Goal: Task Accomplishment & Management: Complete application form

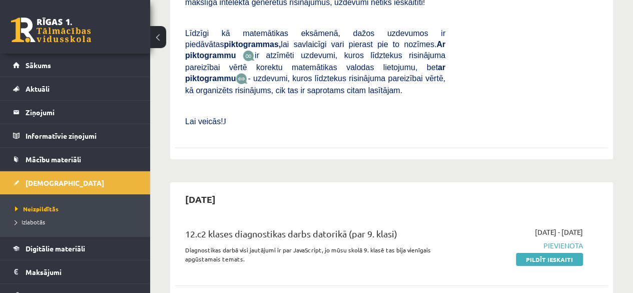
scroll to position [1650, 0]
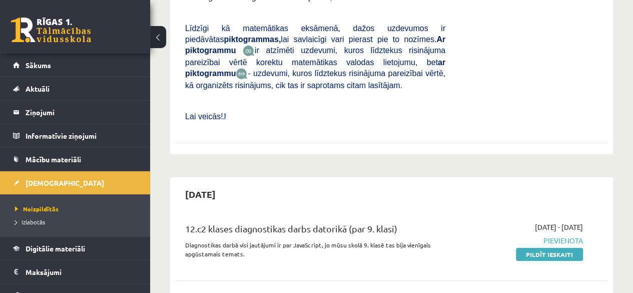
drag, startPoint x: 580, startPoint y: 155, endPoint x: 372, endPoint y: 59, distance: 229.1
click at [580, 248] on link "Pildīt ieskaiti" at bounding box center [549, 254] width 67 height 13
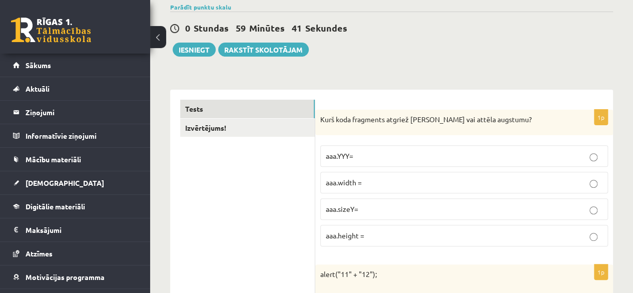
scroll to position [100, 0]
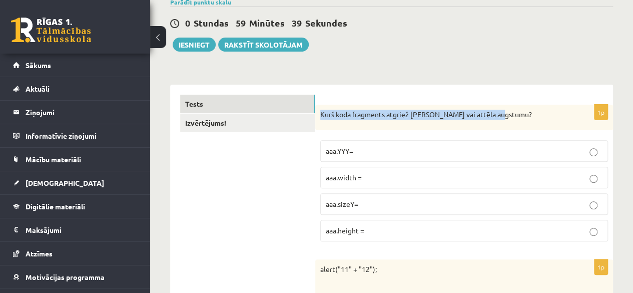
drag, startPoint x: 508, startPoint y: 119, endPoint x: 318, endPoint y: 126, distance: 190.2
click at [318, 126] on div "Kurš koda fragments atgriež Canvas vai attēla augstumu?" at bounding box center [464, 118] width 298 height 26
copy p "Kurš koda fragments atgriež [PERSON_NAME] vai attēla augstumu?"
click at [355, 228] on span "aaa.height =" at bounding box center [345, 230] width 39 height 9
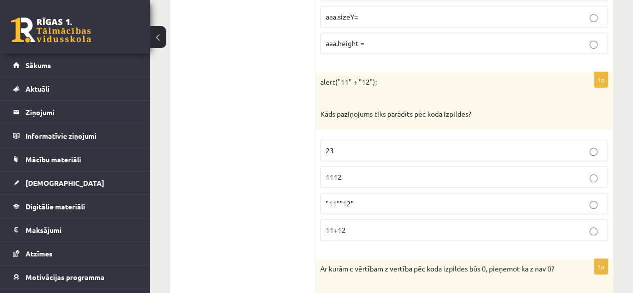
scroll to position [300, 0]
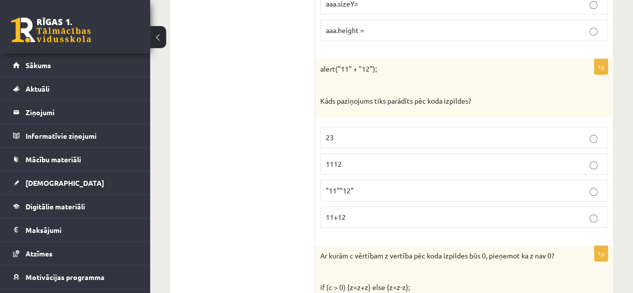
click at [378, 161] on p "1112" at bounding box center [464, 164] width 277 height 11
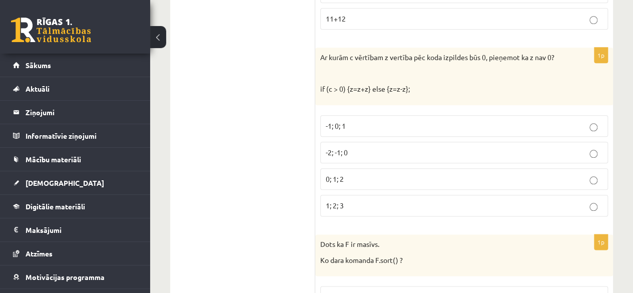
scroll to position [512, 0]
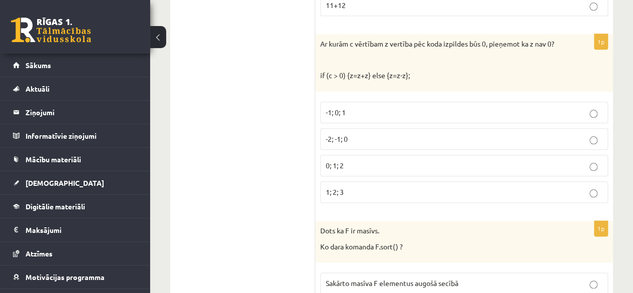
click at [389, 117] on label "-1; 0; 1" at bounding box center [464, 113] width 288 height 22
click at [382, 136] on p "-2; -1; 0" at bounding box center [464, 139] width 277 height 11
click at [356, 160] on p "0; 1; 2" at bounding box center [464, 165] width 277 height 11
click at [406, 121] on fieldset "-1; 0; 1 -2; -1; 0 0; 1; 2 1; 2; 3" at bounding box center [464, 151] width 288 height 109
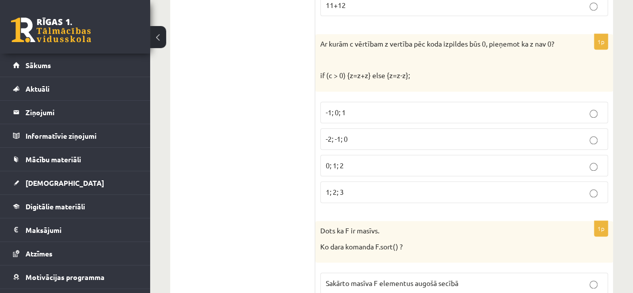
click at [410, 128] on label "-2; -1; 0" at bounding box center [464, 139] width 288 height 22
click at [365, 140] on p "-2; -1; 0" at bounding box center [464, 139] width 277 height 11
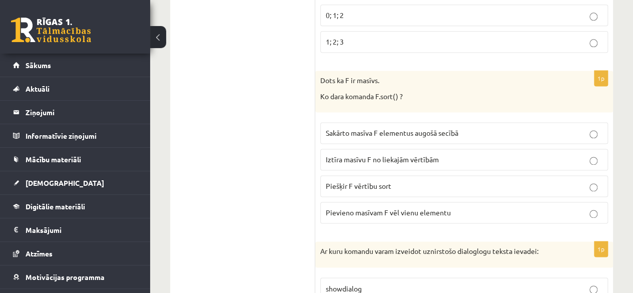
scroll to position [712, 0]
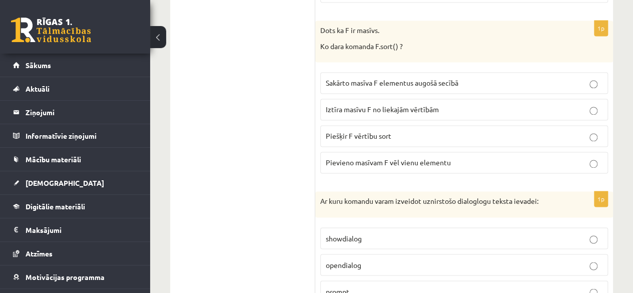
click at [326, 115] on label "Iztīra masīvu F no liekajām vērtībām" at bounding box center [464, 110] width 288 height 22
click at [326, 134] on span "Piešķir F vērtību sort" at bounding box center [359, 135] width 66 height 9
click at [355, 84] on p "Sakārto masīva F elementus augošā secībā" at bounding box center [464, 83] width 277 height 11
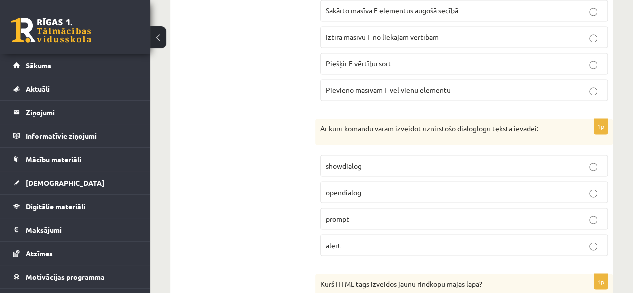
scroll to position [862, 0]
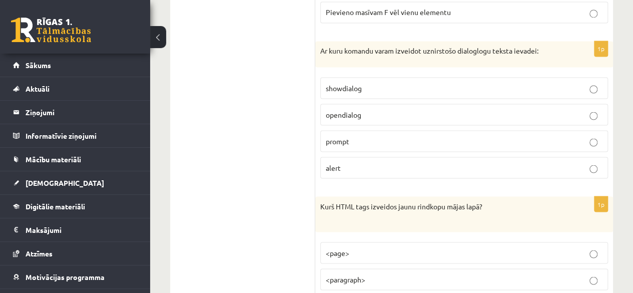
click at [346, 136] on span "prompt" at bounding box center [338, 140] width 24 height 9
click at [353, 110] on span "opendialog" at bounding box center [344, 114] width 36 height 9
click at [351, 136] on p "prompt" at bounding box center [464, 141] width 277 height 11
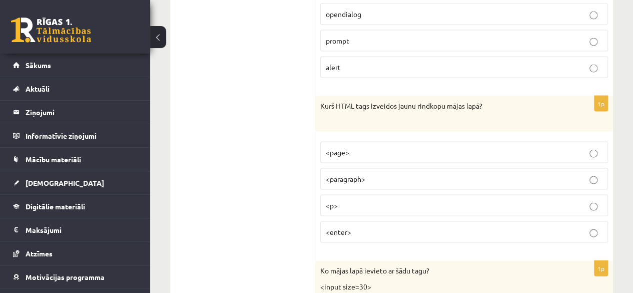
scroll to position [1012, 0]
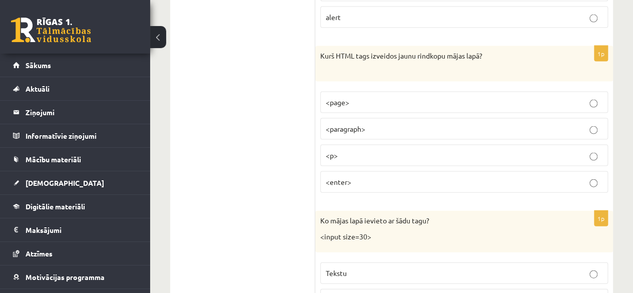
click at [341, 124] on span "<paragraph>" at bounding box center [346, 128] width 40 height 9
click at [333, 151] on span "<p>" at bounding box center [332, 155] width 12 height 9
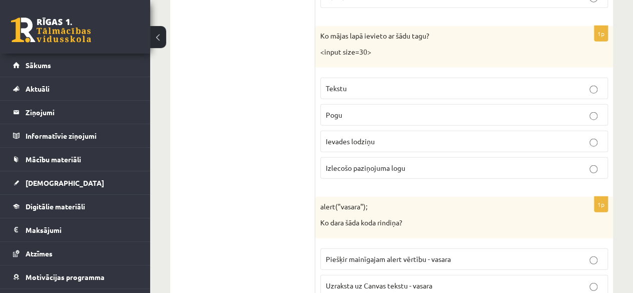
scroll to position [1212, 0]
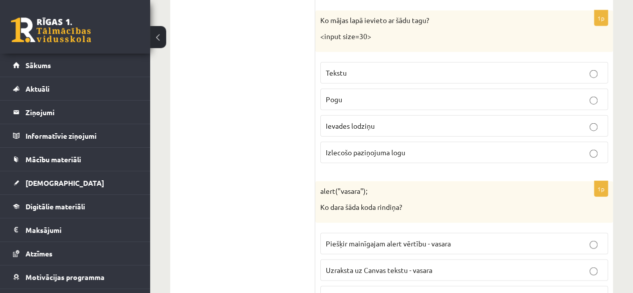
click at [369, 68] on p "Tekstu" at bounding box center [464, 73] width 277 height 11
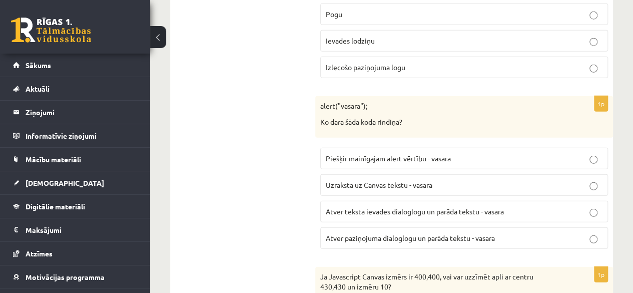
scroll to position [1362, 0]
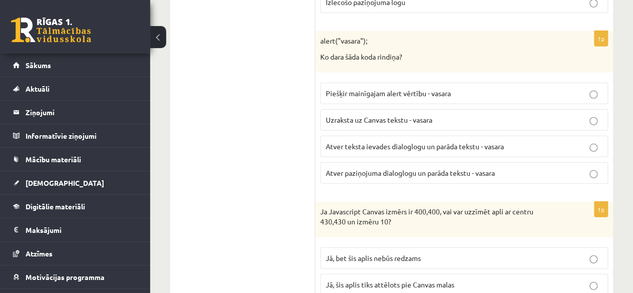
click at [400, 88] on p "Piešķir mainīgajam alert vērtību - vasara" at bounding box center [464, 93] width 277 height 11
click at [362, 115] on span "Uzraksta uz Canvas tekstu - vasara" at bounding box center [379, 119] width 107 height 9
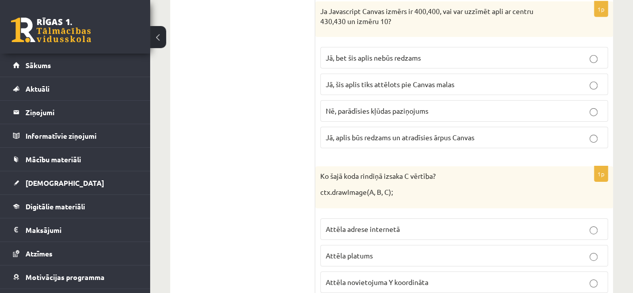
scroll to position [1512, 0]
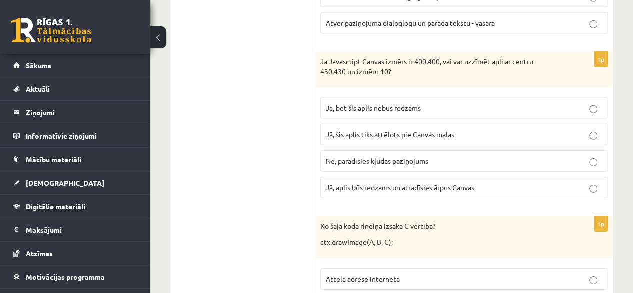
click at [401, 102] on label "Jā, bet šis aplis nebūs redzams" at bounding box center [464, 108] width 288 height 22
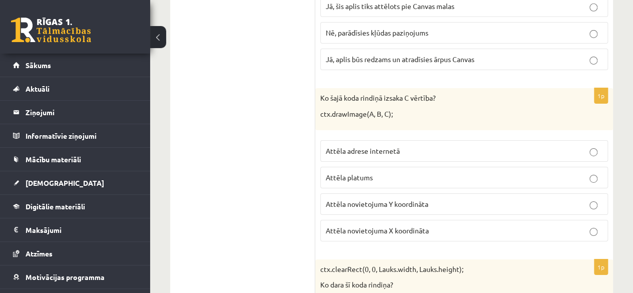
scroll to position [1662, 0]
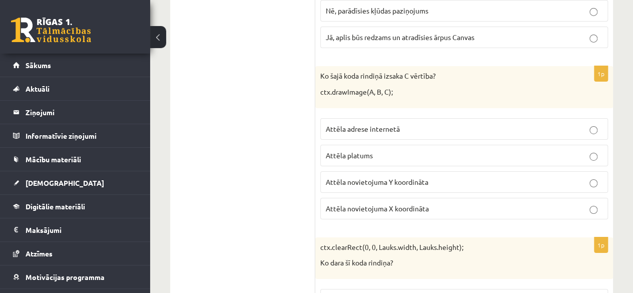
click at [363, 149] on label "Attēla platums" at bounding box center [464, 156] width 288 height 22
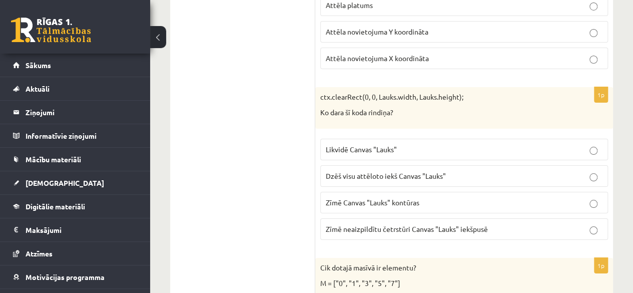
scroll to position [1862, 0]
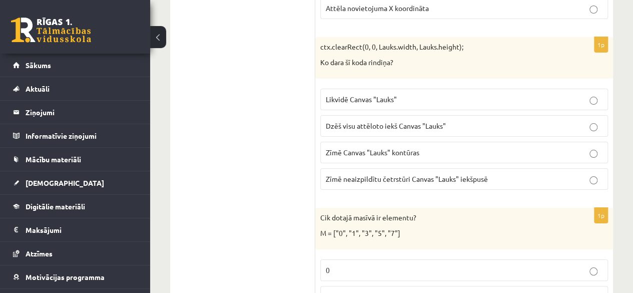
click at [430, 121] on span "Dzēš visu attēloto iekš Canvas "Lauks"" at bounding box center [386, 125] width 120 height 9
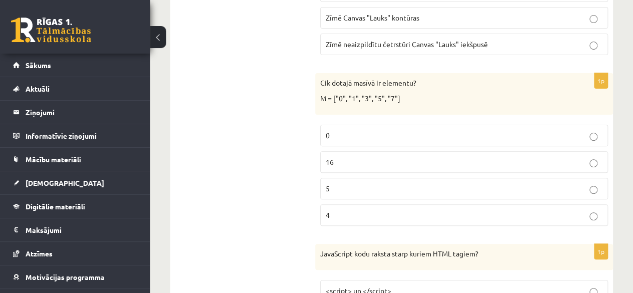
scroll to position [2012, 0]
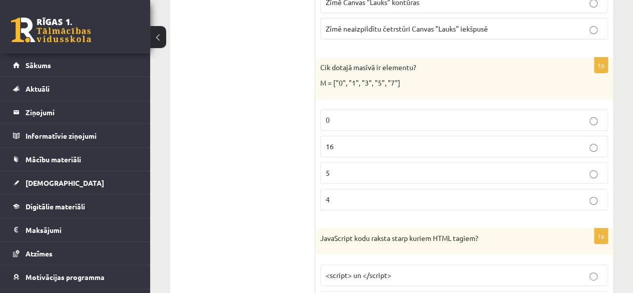
click at [329, 168] on p "5" at bounding box center [464, 173] width 277 height 11
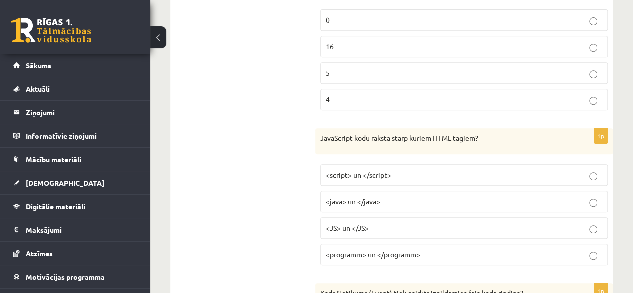
scroll to position [2162, 0]
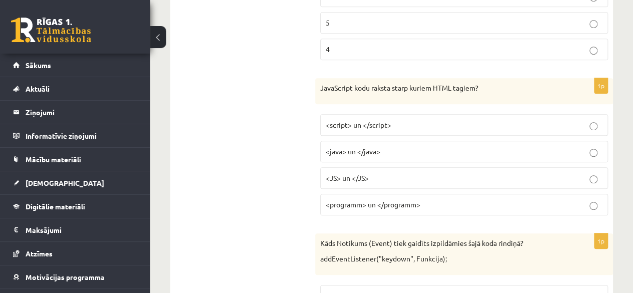
click at [370, 120] on span "<script> un </script>" at bounding box center [359, 124] width 66 height 9
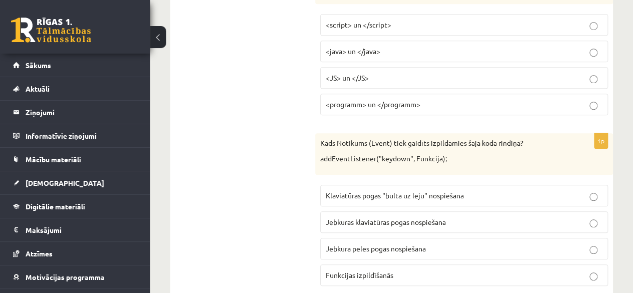
scroll to position [2312, 0]
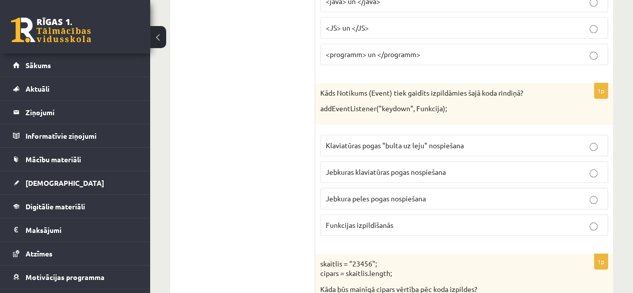
click at [334, 167] on span "Jebkuras klaviatūras pogas nospiešana" at bounding box center [386, 171] width 120 height 9
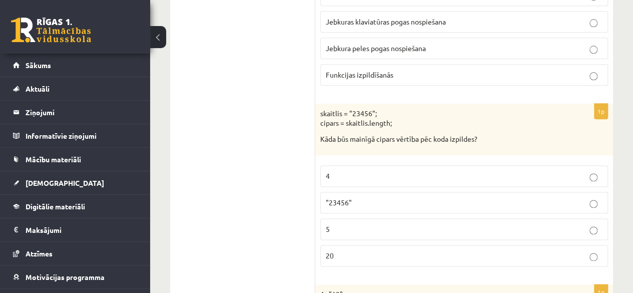
scroll to position [2512, 0]
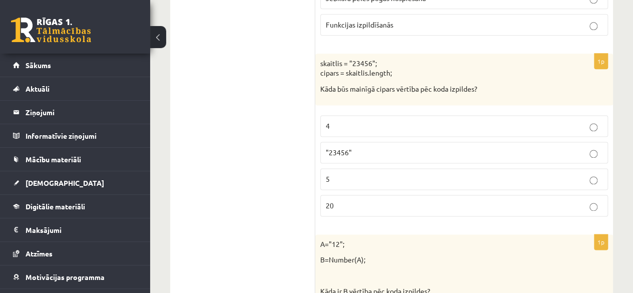
click at [345, 174] on p "5" at bounding box center [464, 179] width 277 height 11
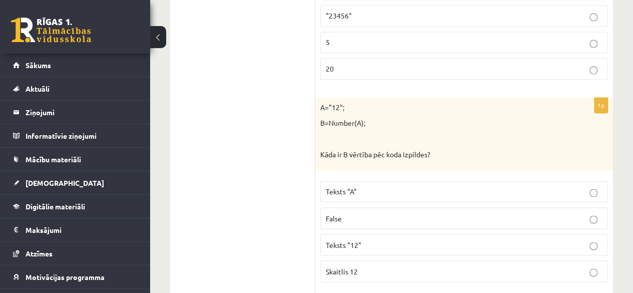
scroll to position [2662, 0]
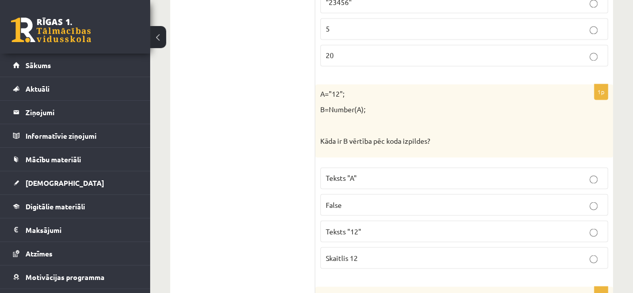
click at [351, 253] on span "Skaitlis 12" at bounding box center [342, 257] width 32 height 9
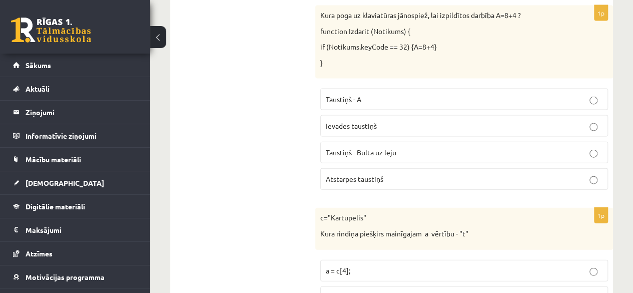
scroll to position [2962, 0]
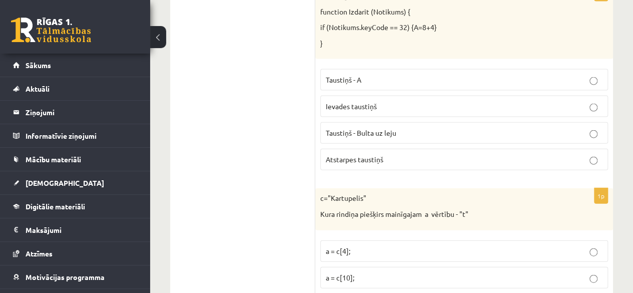
click at [361, 96] on label "Ievades taustiņš" at bounding box center [464, 107] width 288 height 22
click at [350, 149] on label "Atstarpes taustiņš" at bounding box center [464, 160] width 288 height 22
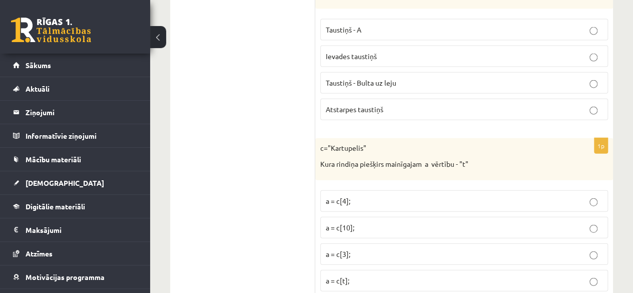
scroll to position [2912, 0]
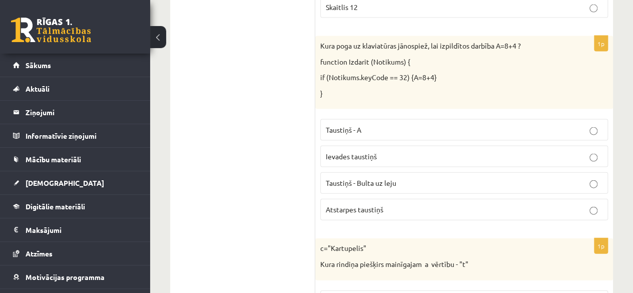
click at [361, 152] on span "Ievades taustiņš" at bounding box center [351, 156] width 51 height 9
click at [341, 199] on label "Atstarpes taustiņš" at bounding box center [464, 210] width 288 height 22
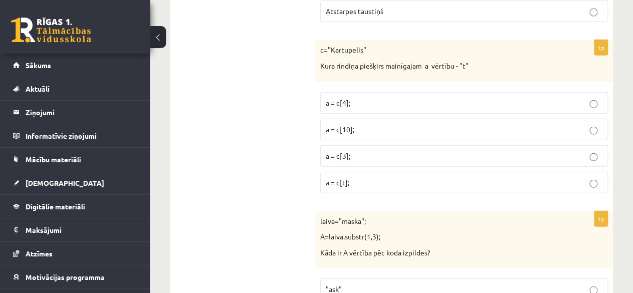
scroll to position [3112, 0]
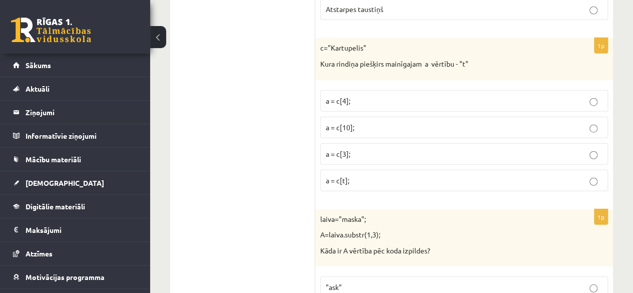
click at [351, 96] on p "a = c[4];" at bounding box center [464, 101] width 277 height 11
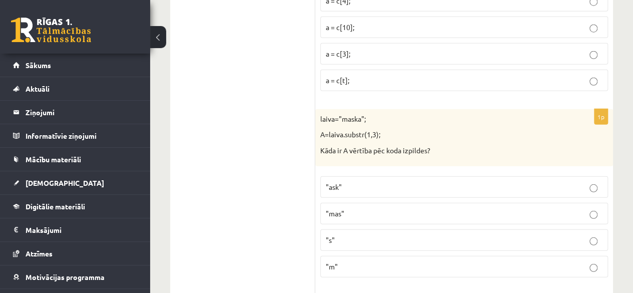
scroll to position [3262, 0]
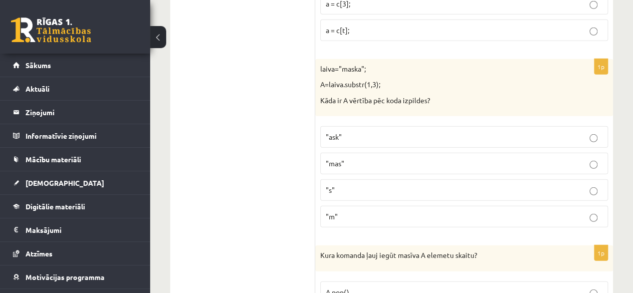
click at [356, 158] on p ""mas"" at bounding box center [464, 163] width 277 height 11
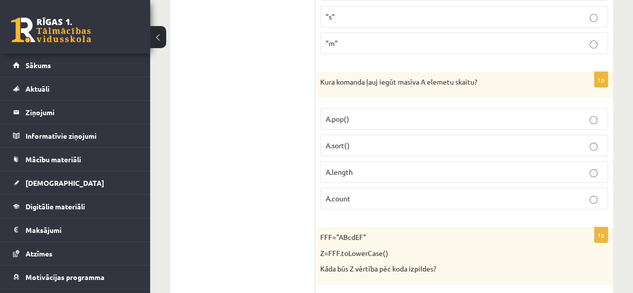
scroll to position [3412, 0]
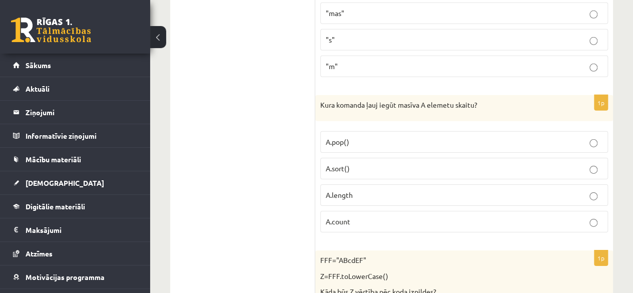
click at [344, 217] on span "A.count" at bounding box center [338, 221] width 25 height 9
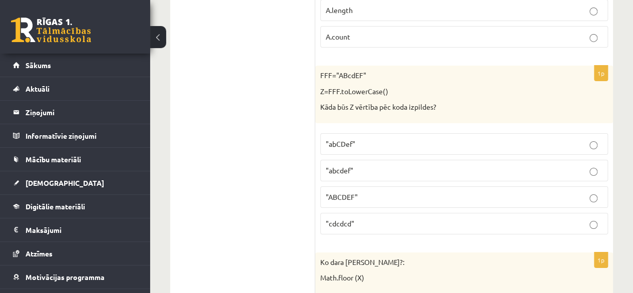
scroll to position [3613, 0]
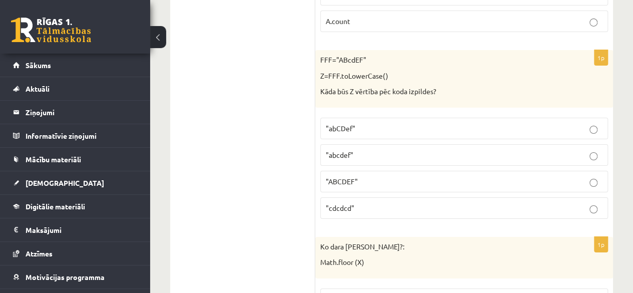
click at [361, 150] on p ""abcdef"" at bounding box center [464, 155] width 277 height 11
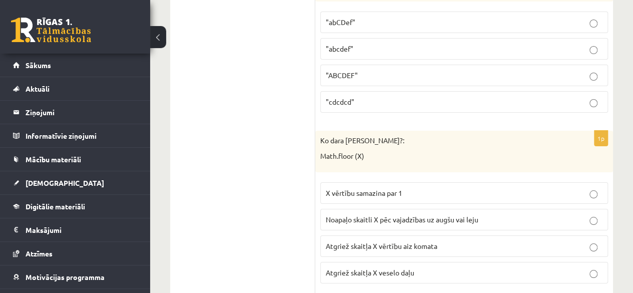
scroll to position [3763, 0]
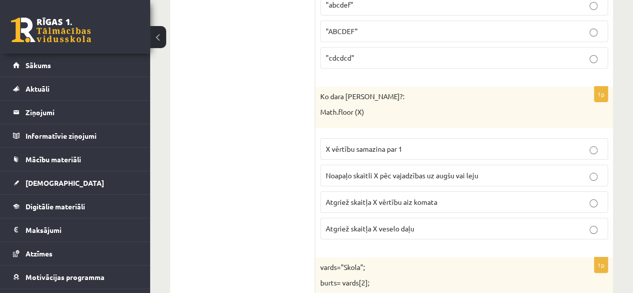
click at [382, 197] on span "Atgriež skaitļa X vērtību aiz komata" at bounding box center [382, 201] width 112 height 9
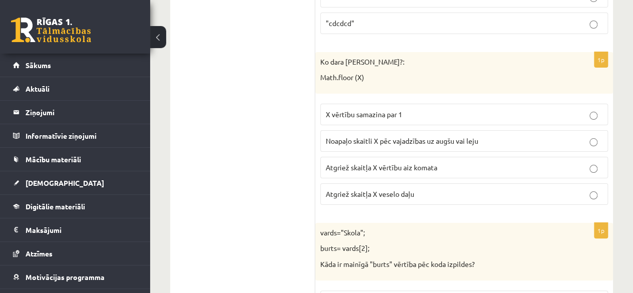
scroll to position [3813, 0]
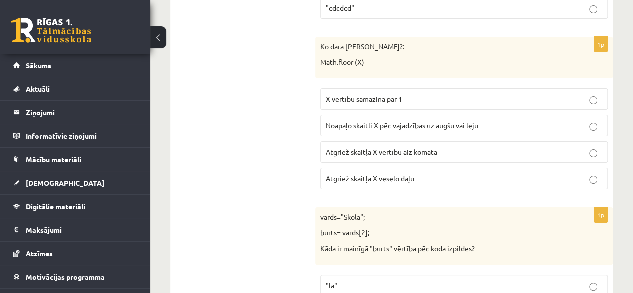
click at [357, 174] on span "Atgriež skaitļa X veselo daļu" at bounding box center [370, 178] width 89 height 9
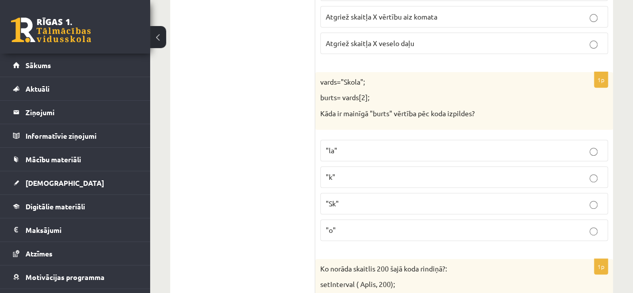
scroll to position [3963, 0]
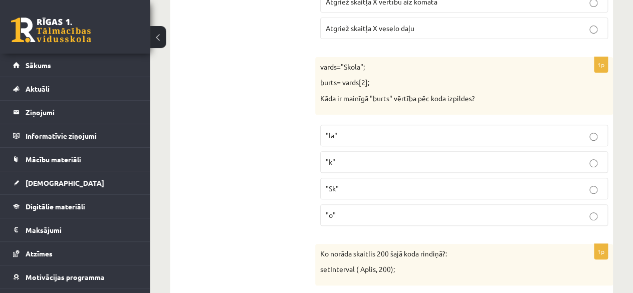
click at [347, 157] on p ""k"" at bounding box center [464, 162] width 277 height 11
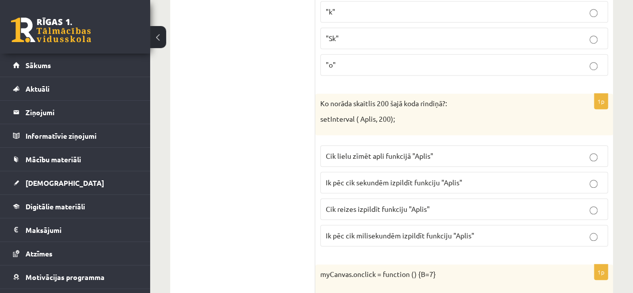
scroll to position [4163, 0]
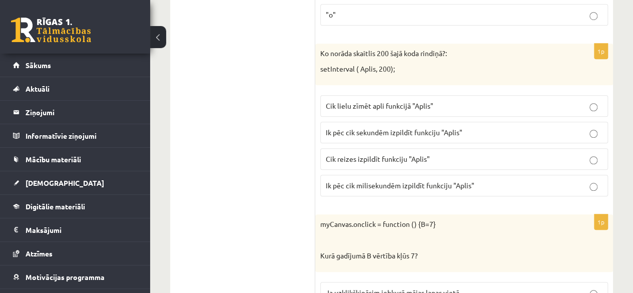
click at [416, 128] on span "Ik pēc cik sekundēm izpildīt funkciju "Aplis"" at bounding box center [394, 132] width 137 height 9
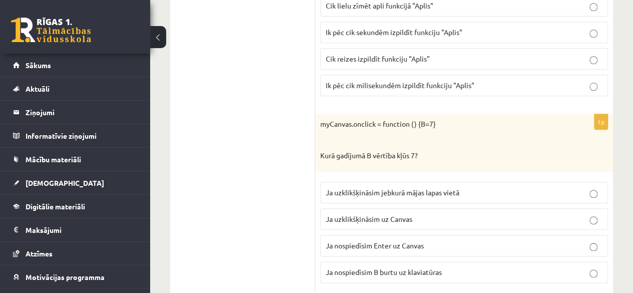
scroll to position [4313, 0]
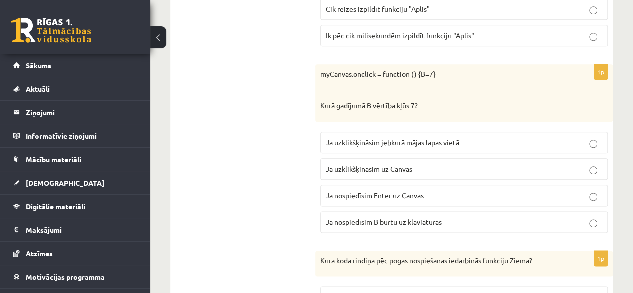
click at [337, 190] on p "Ja nospiedīsim Enter uz Canvas" at bounding box center [464, 195] width 277 height 11
click at [335, 158] on label "Ja uzklikšķināsim uz Canvas" at bounding box center [464, 169] width 288 height 22
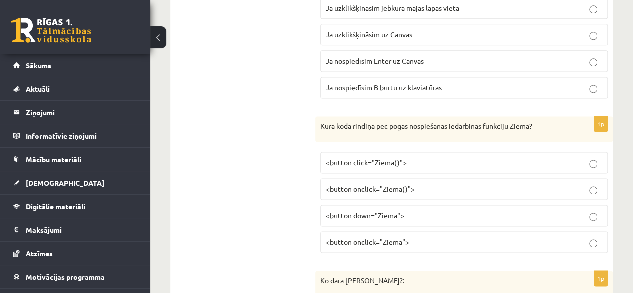
scroll to position [4463, 0]
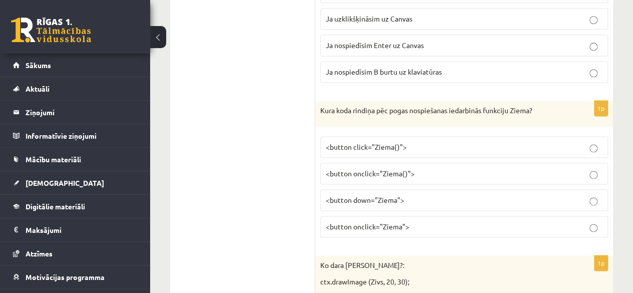
click at [341, 169] on span "<button onclick="Ziema()">" at bounding box center [370, 173] width 89 height 9
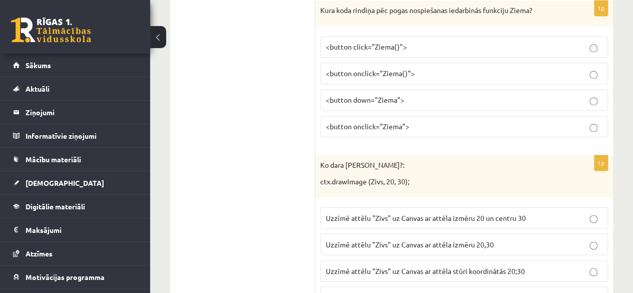
scroll to position [4613, 0]
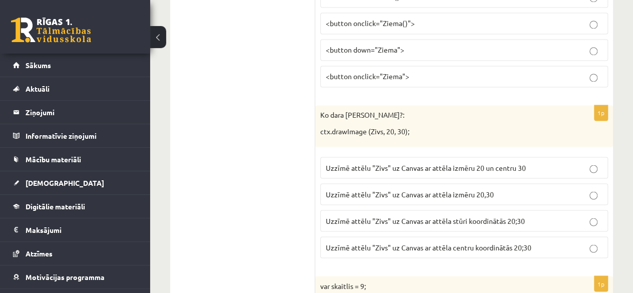
click at [340, 236] on label "Uzzīmē attēlu "Zivs" uz Canvas ar attēla centru koordinātās 20;30" at bounding box center [464, 247] width 288 height 22
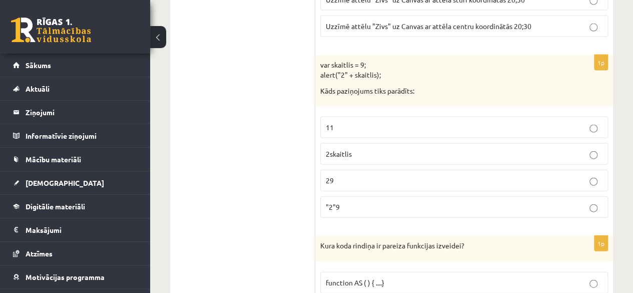
scroll to position [4813, 0]
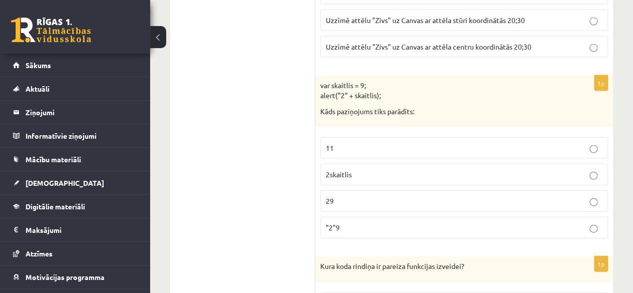
click at [337, 143] on p "11" at bounding box center [464, 148] width 277 height 11
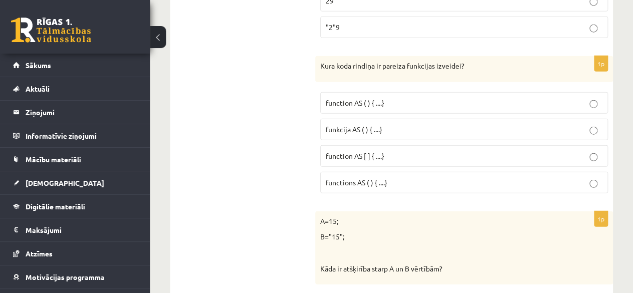
drag, startPoint x: 402, startPoint y: 89, endPoint x: 394, endPoint y: 94, distance: 9.0
click at [403, 124] on p "funkcija AS ( ) { ....}" at bounding box center [464, 129] width 277 height 11
click at [359, 98] on span "function AS ( ) { ....}" at bounding box center [355, 102] width 59 height 9
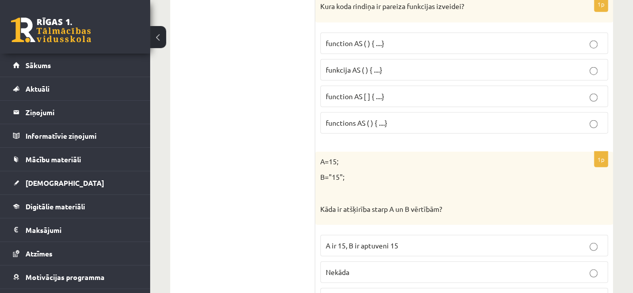
scroll to position [5113, 0]
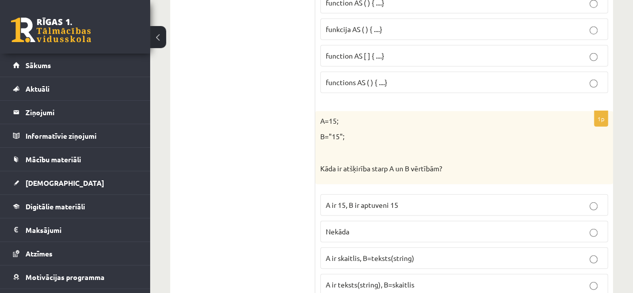
click at [337, 253] on span "A ir skaitlis, B=teksts(string)" at bounding box center [370, 257] width 89 height 9
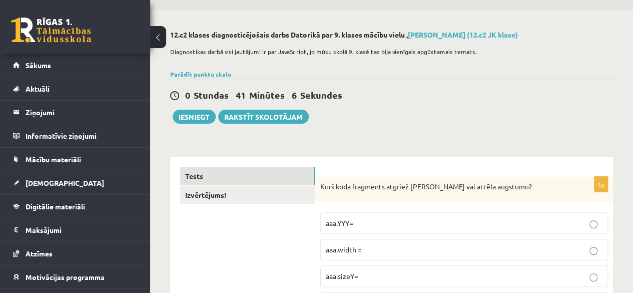
scroll to position [0, 0]
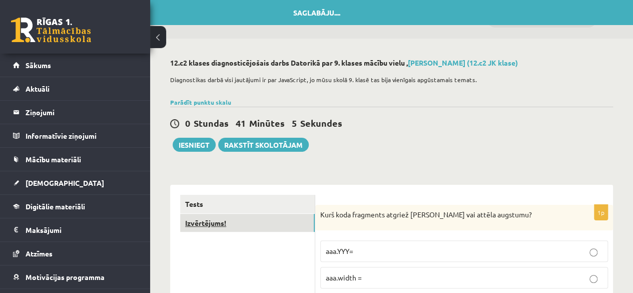
click at [209, 219] on link "Izvērtējums!" at bounding box center [247, 223] width 135 height 19
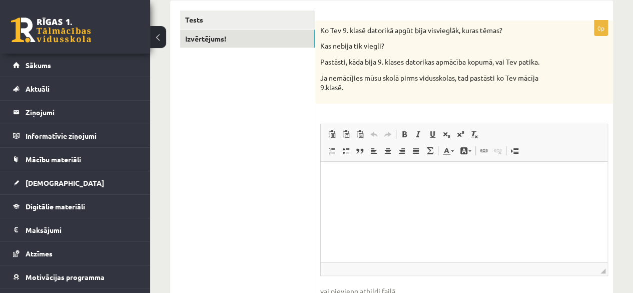
scroll to position [200, 0]
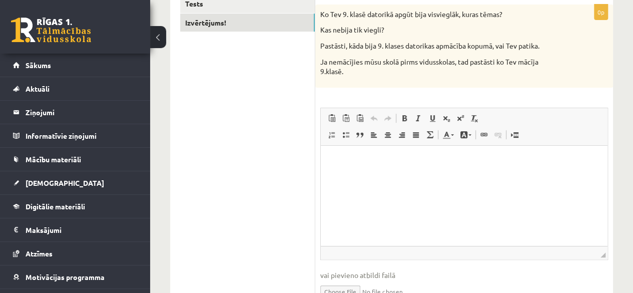
click at [385, 166] on html at bounding box center [464, 160] width 287 height 31
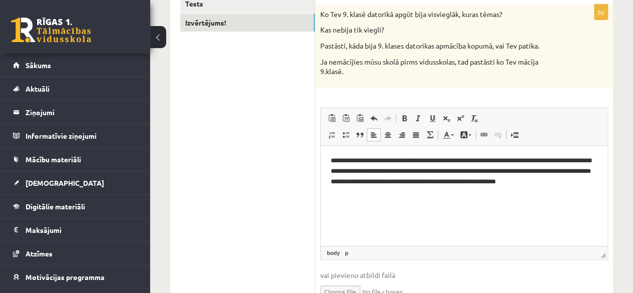
click at [557, 183] on p "**********" at bounding box center [464, 176] width 267 height 42
click at [524, 187] on p "**********" at bounding box center [464, 176] width 267 height 42
click at [561, 180] on p "**********" at bounding box center [464, 176] width 267 height 42
click at [562, 181] on p "**********" at bounding box center [464, 176] width 267 height 42
click at [568, 196] on p "**********" at bounding box center [464, 176] width 267 height 42
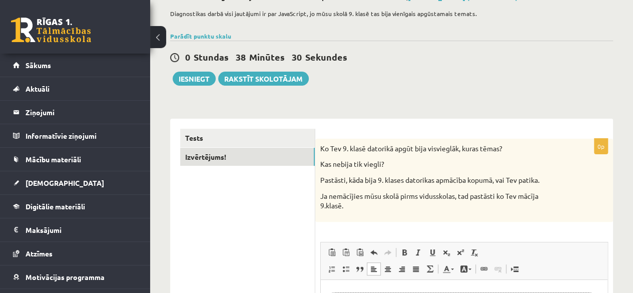
scroll to position [0, 0]
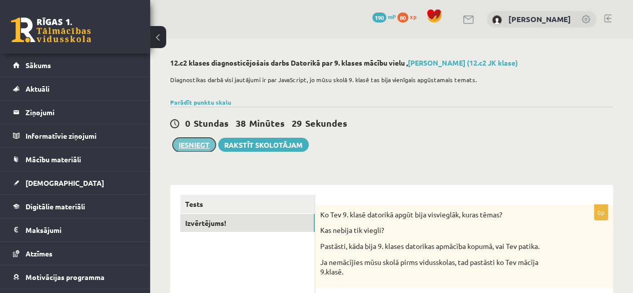
click at [191, 147] on button "Iesniegt" at bounding box center [194, 145] width 43 height 14
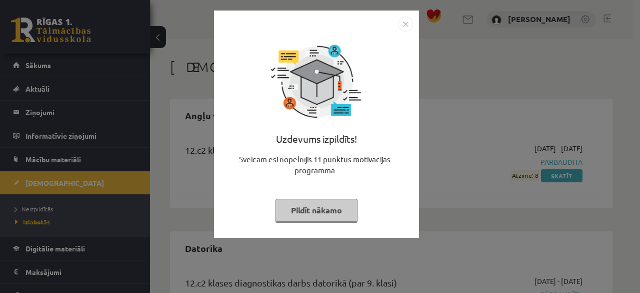
click at [399, 26] on img "Close" at bounding box center [405, 24] width 15 height 15
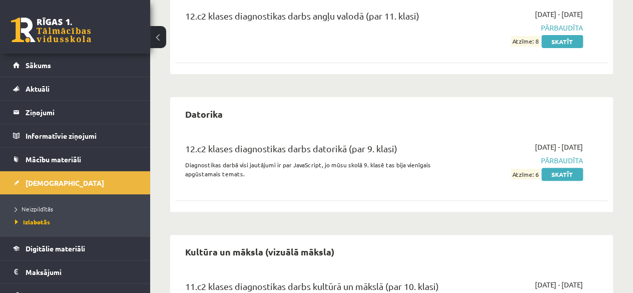
scroll to position [150, 0]
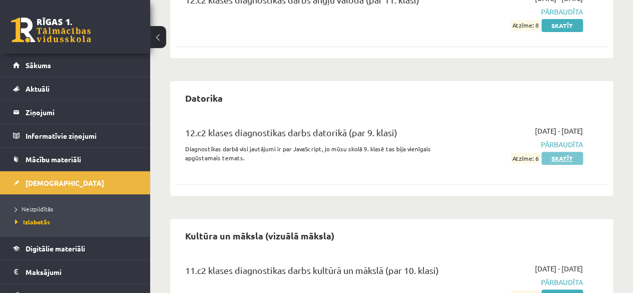
click at [561, 157] on link "Skatīt" at bounding box center [562, 158] width 42 height 13
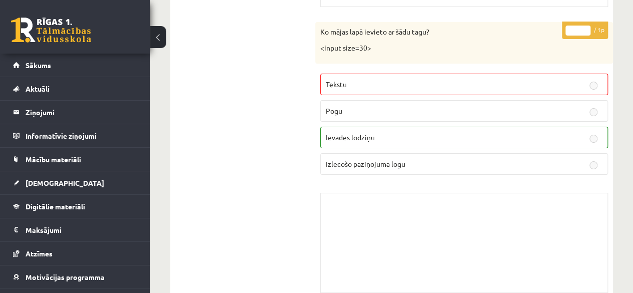
scroll to position [1851, 0]
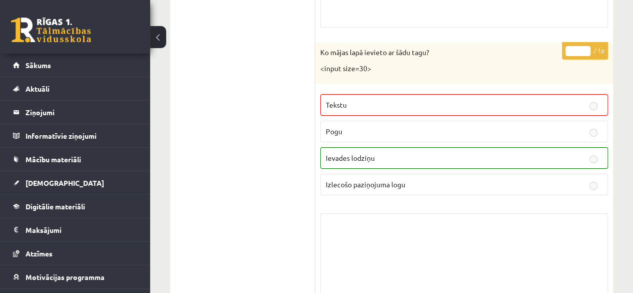
click at [424, 155] on label "Ievades lodziņu" at bounding box center [464, 158] width 288 height 22
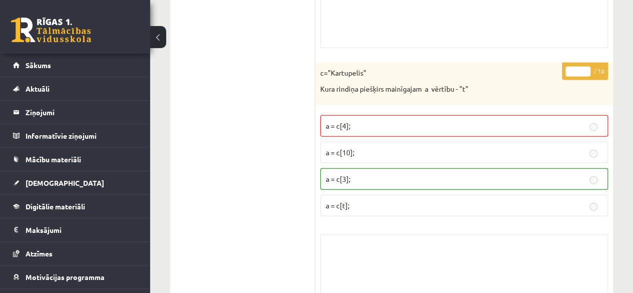
scroll to position [5001, 0]
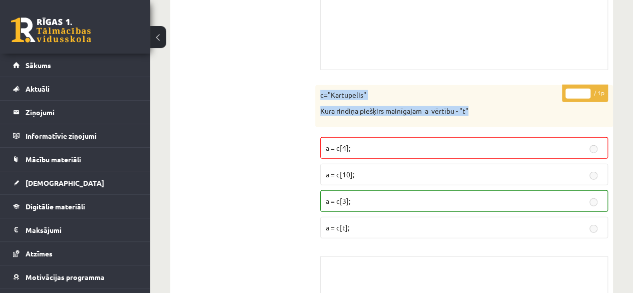
drag, startPoint x: 320, startPoint y: 75, endPoint x: 479, endPoint y: 92, distance: 160.4
click at [479, 92] on div "c="Kartupelis" Kura rindiņa piešķirs mainīgajam a vērtību - "t"" at bounding box center [464, 106] width 298 height 42
copy div "c="Kartupelis" Kura rindiņa piešķirs mainīgajam a vērtību - "t""
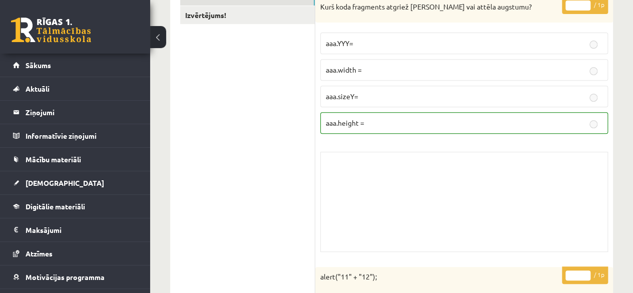
scroll to position [200, 0]
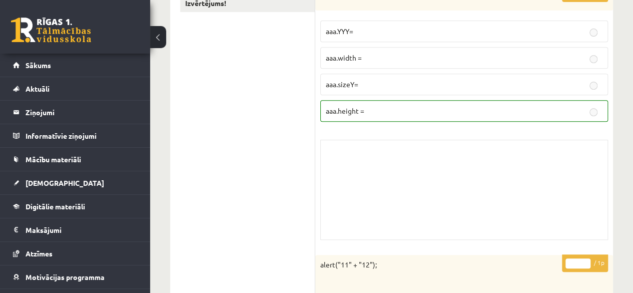
click at [413, 106] on p "aaa.height =" at bounding box center [464, 111] width 277 height 11
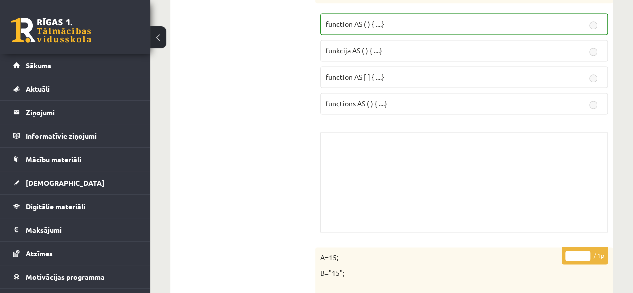
scroll to position [8194, 0]
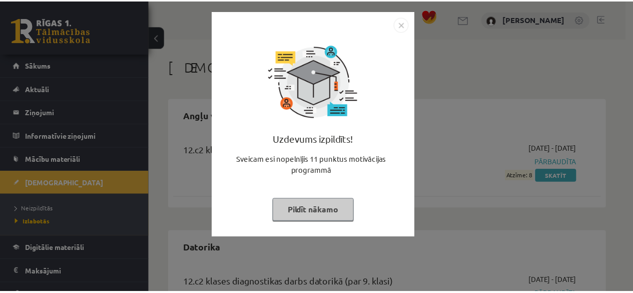
scroll to position [148, 0]
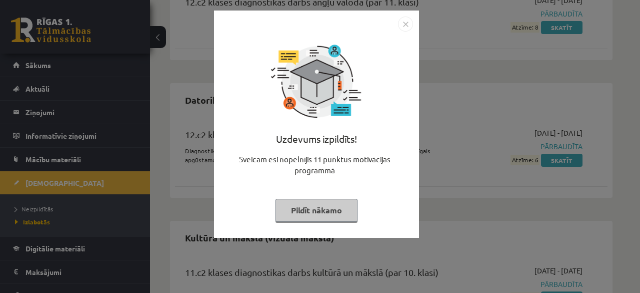
click at [402, 25] on img "Close" at bounding box center [405, 24] width 15 height 15
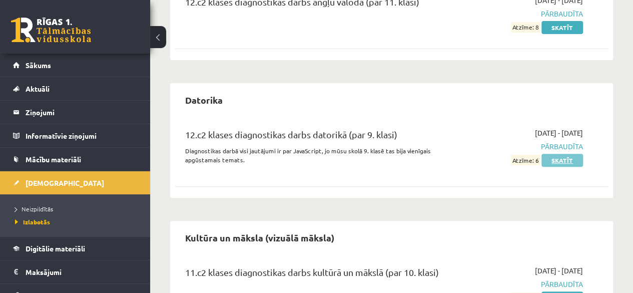
click at [545, 160] on link "Skatīt" at bounding box center [562, 160] width 42 height 13
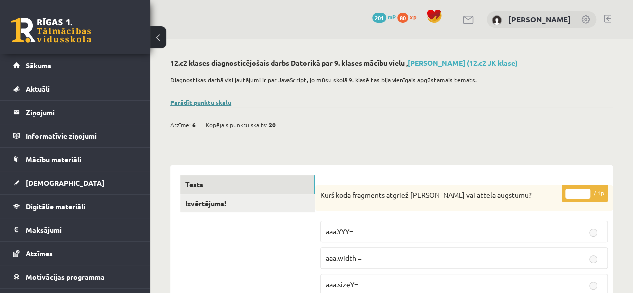
click at [217, 102] on link "Parādīt punktu skalu" at bounding box center [200, 102] width 61 height 8
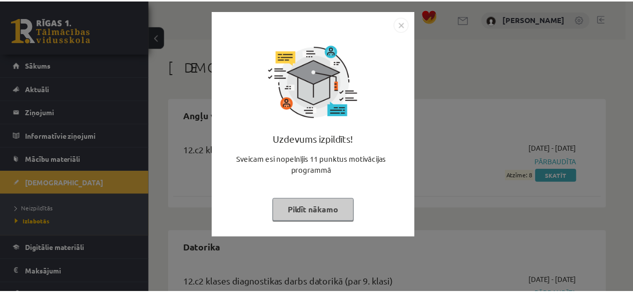
scroll to position [147, 0]
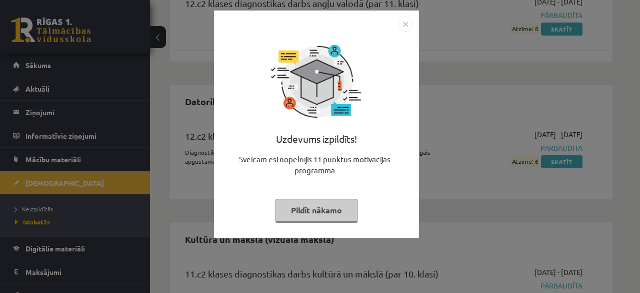
click at [405, 23] on img "Close" at bounding box center [405, 24] width 15 height 15
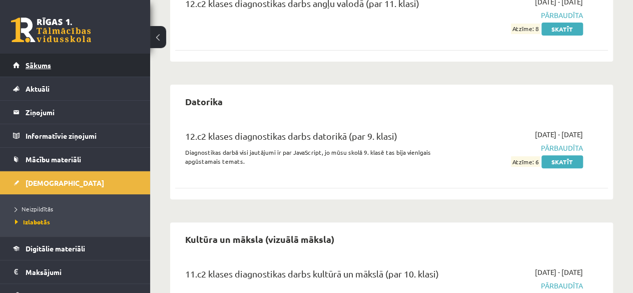
click at [30, 64] on span "Sākums" at bounding box center [39, 65] width 26 height 9
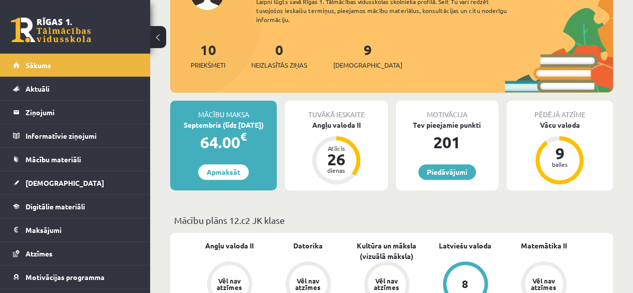
scroll to position [200, 0]
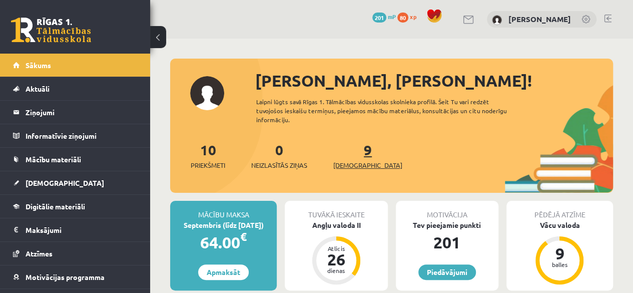
click at [348, 164] on span "[DEMOGRAPHIC_DATA]" at bounding box center [367, 165] width 69 height 10
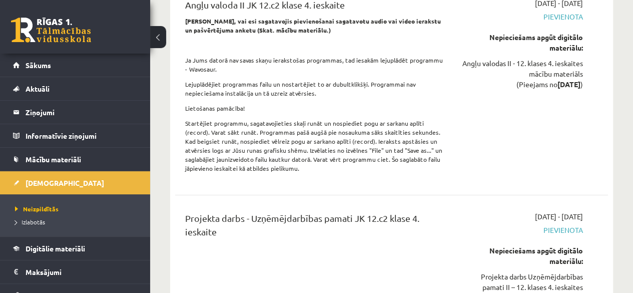
scroll to position [6102, 0]
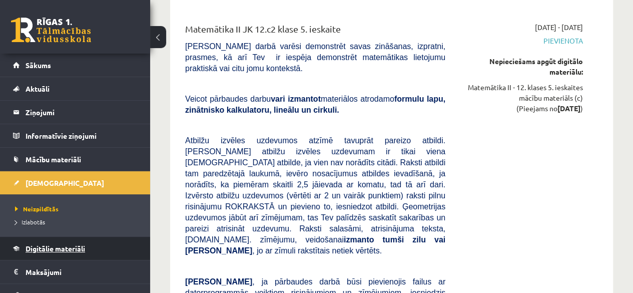
click at [66, 244] on span "Digitālie materiāli" at bounding box center [56, 248] width 60 height 9
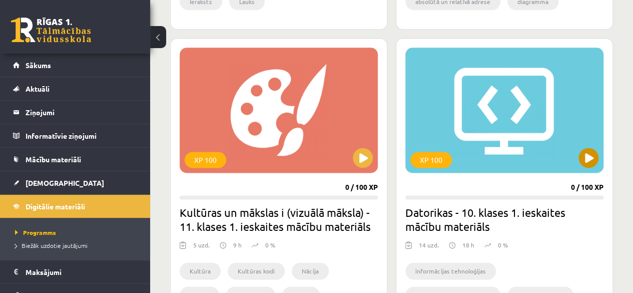
scroll to position [563, 0]
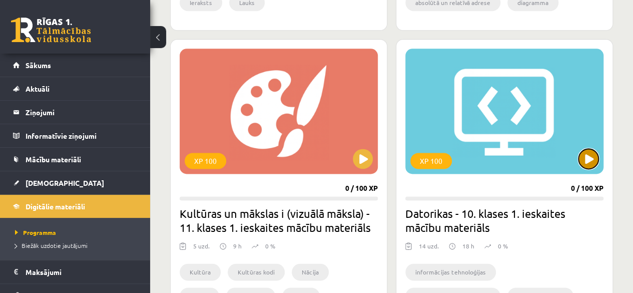
click at [592, 158] on button at bounding box center [588, 159] width 20 height 20
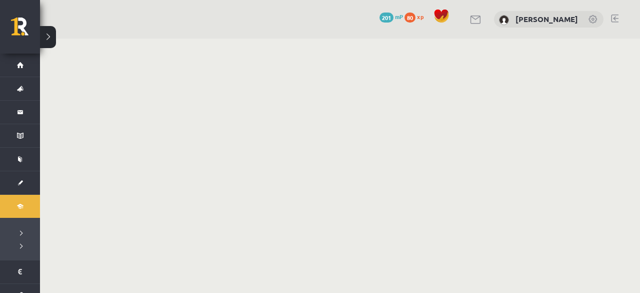
click at [48, 41] on button at bounding box center [48, 37] width 16 height 22
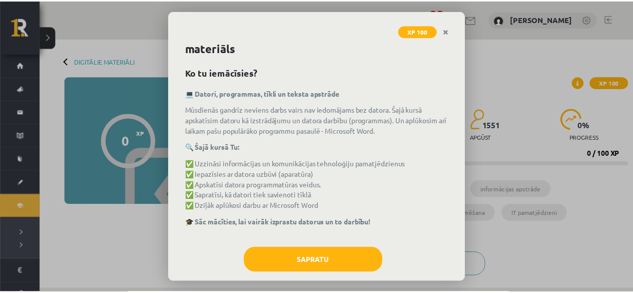
scroll to position [31, 0]
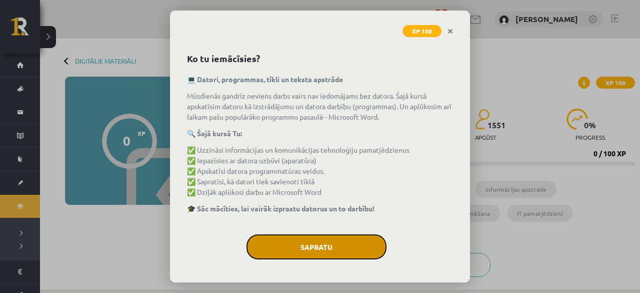
click at [299, 243] on button "Sapratu" at bounding box center [317, 246] width 140 height 25
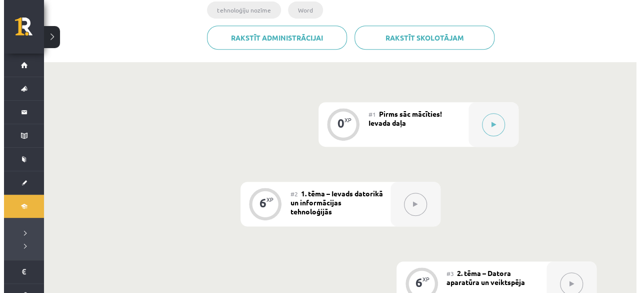
scroll to position [250, 0]
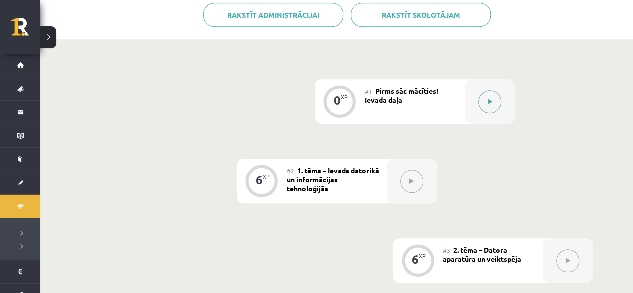
click at [490, 92] on button at bounding box center [489, 101] width 23 height 23
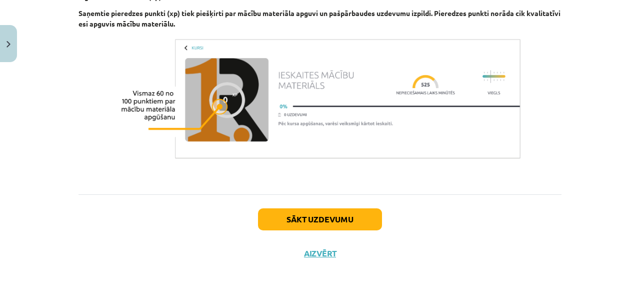
scroll to position [767, 0]
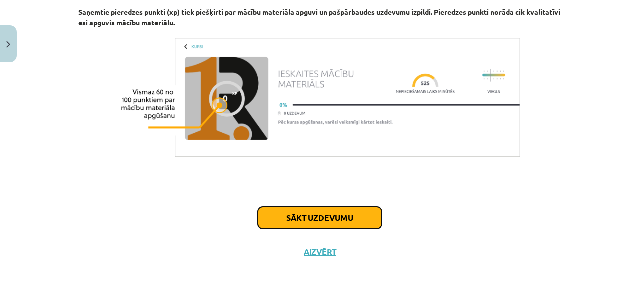
click at [335, 220] on button "Sākt uzdevumu" at bounding box center [320, 218] width 124 height 22
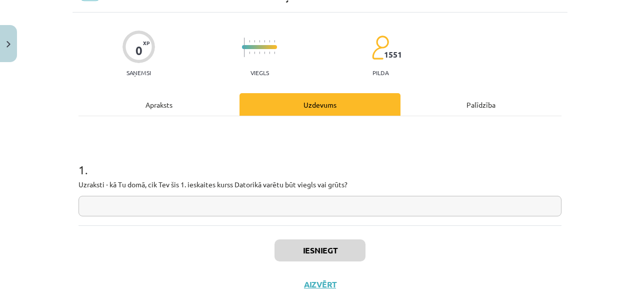
scroll to position [75, 0]
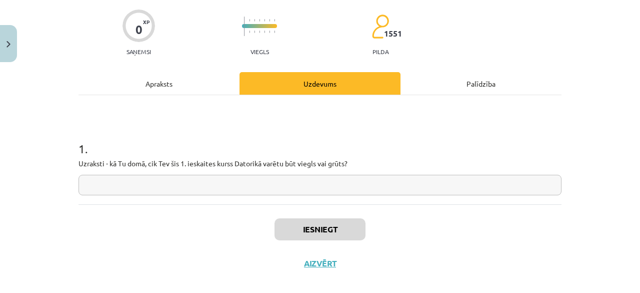
click at [174, 191] on input "text" at bounding box center [320, 185] width 483 height 21
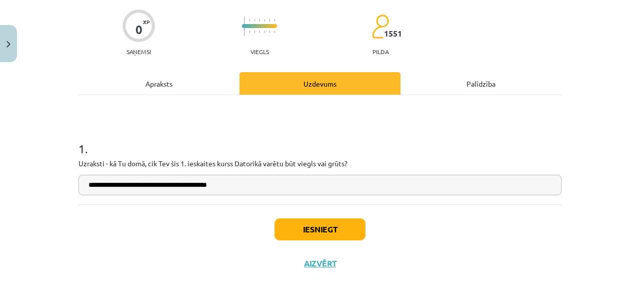
type input "**********"
click at [296, 228] on button "Iesniegt" at bounding box center [320, 229] width 91 height 22
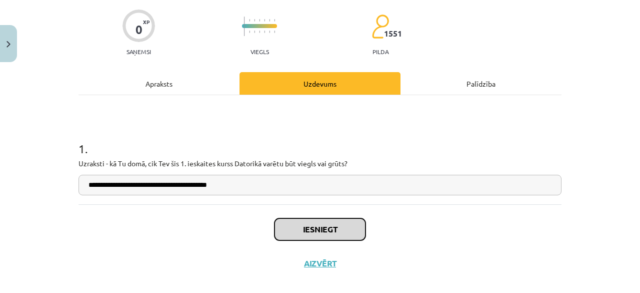
click at [318, 235] on button "Iesniegt" at bounding box center [320, 229] width 91 height 22
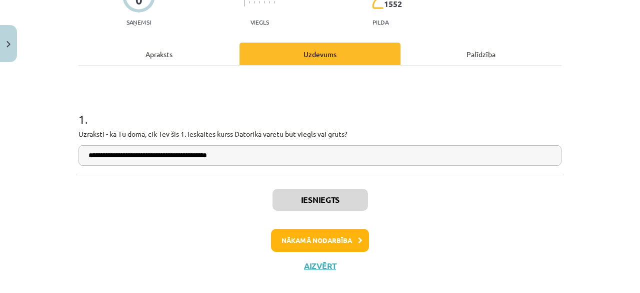
scroll to position [118, 0]
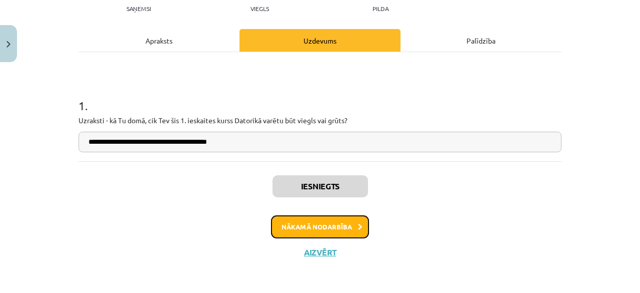
click at [322, 224] on button "Nākamā nodarbība" at bounding box center [320, 226] width 98 height 23
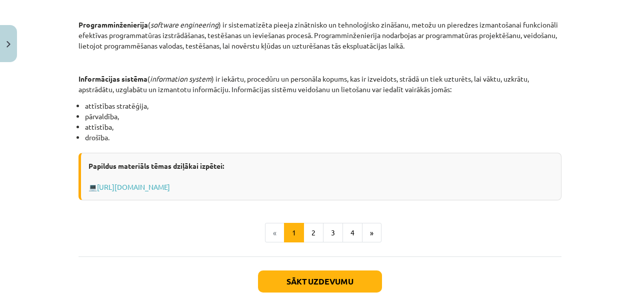
scroll to position [512, 0]
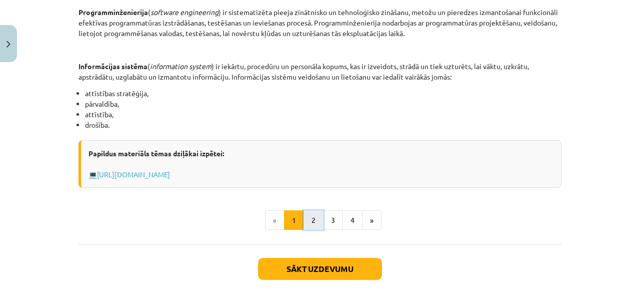
click at [312, 220] on button "2" at bounding box center [314, 220] width 20 height 20
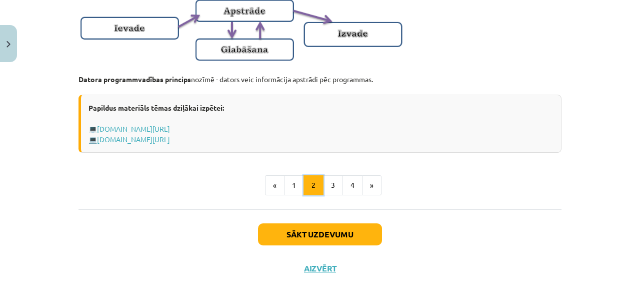
scroll to position [729, 0]
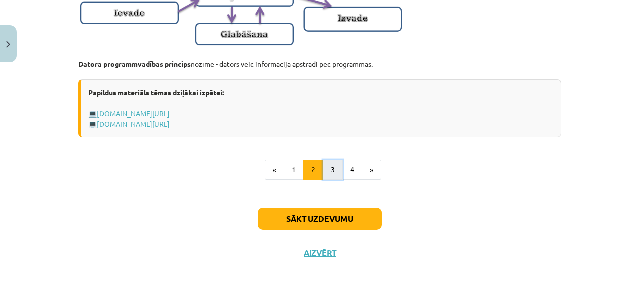
click at [325, 174] on button "3" at bounding box center [333, 170] width 20 height 20
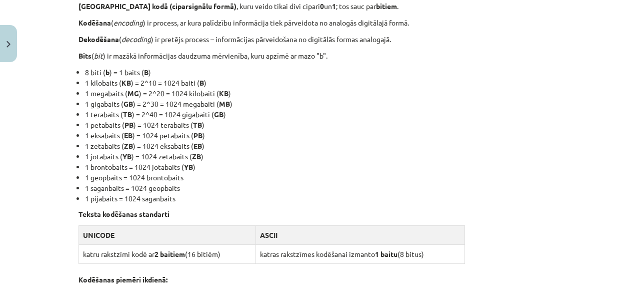
scroll to position [229, 0]
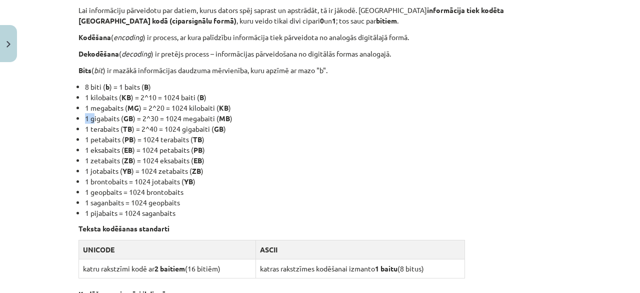
drag, startPoint x: 74, startPoint y: 116, endPoint x: 90, endPoint y: 120, distance: 16.4
click at [127, 135] on strong "PB" at bounding box center [129, 139] width 9 height 9
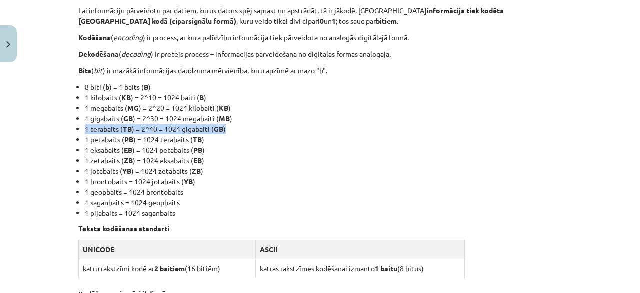
drag, startPoint x: 80, startPoint y: 129, endPoint x: 225, endPoint y: 129, distance: 145.5
click at [225, 129] on ul "8 biti ( b ) = 1 baits ( B ) 1 kilobaits ( KB ) = 2^10 = 1024 baiti ( B ) 1 meg…" at bounding box center [320, 150] width 483 height 137
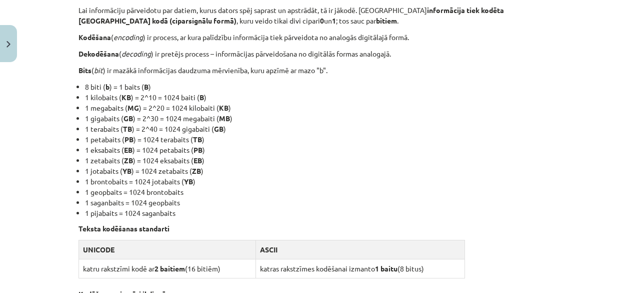
click at [253, 157] on li "1 zetabaits ( ZB ) = 1024 eksabaits ( EB )" at bounding box center [323, 160] width 477 height 11
drag, startPoint x: 63, startPoint y: 142, endPoint x: 204, endPoint y: 141, distance: 141.0
click at [204, 141] on div "Mācību tēma: Datorikas - 10. klases 1. ieskaites mācību materiāls #2 1. tēma – …" at bounding box center [320, 146] width 640 height 293
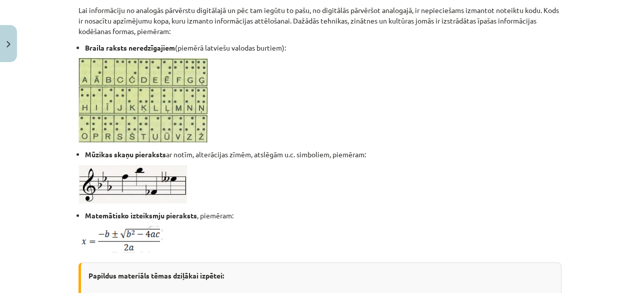
scroll to position [629, 0]
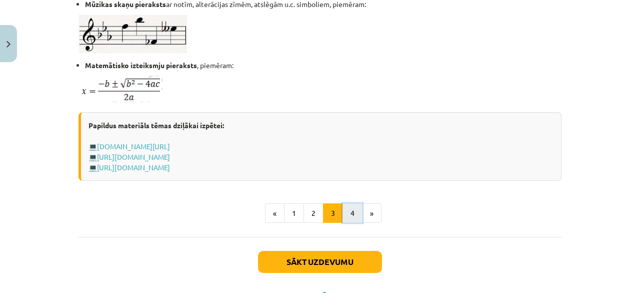
click at [343, 211] on button "4" at bounding box center [353, 213] width 20 height 20
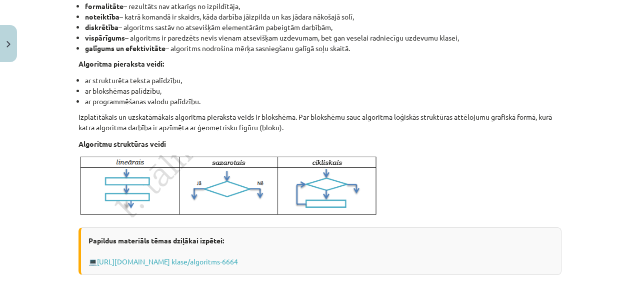
scroll to position [379, 0]
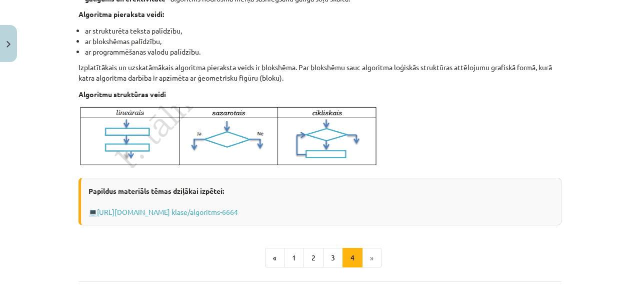
click at [372, 257] on li "»" at bounding box center [372, 258] width 19 height 20
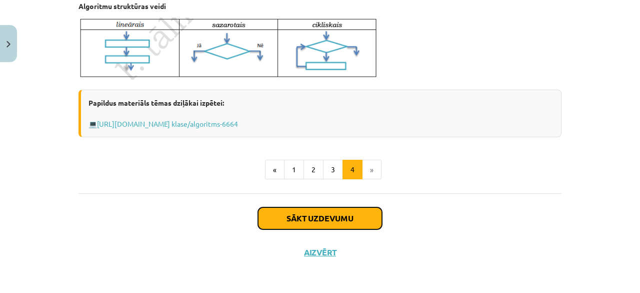
click at [328, 218] on button "Sākt uzdevumu" at bounding box center [320, 218] width 124 height 22
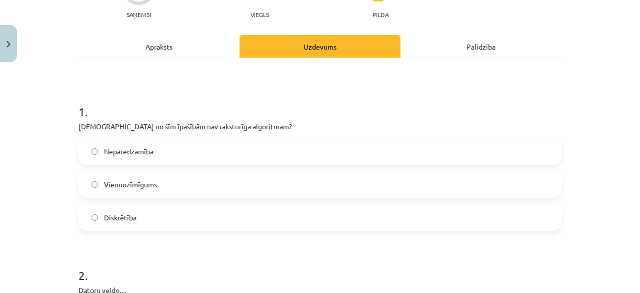
scroll to position [125, 0]
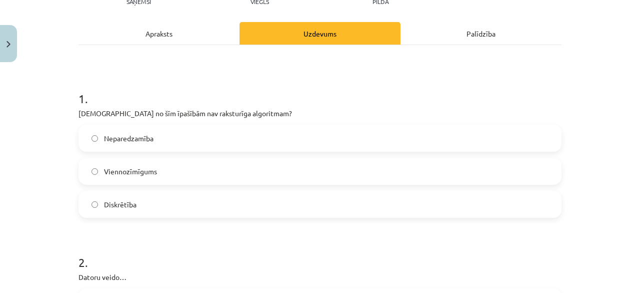
click at [104, 150] on label "Neparedzamība" at bounding box center [320, 138] width 481 height 25
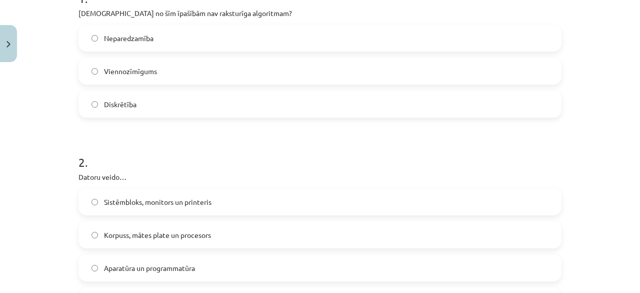
scroll to position [275, 0]
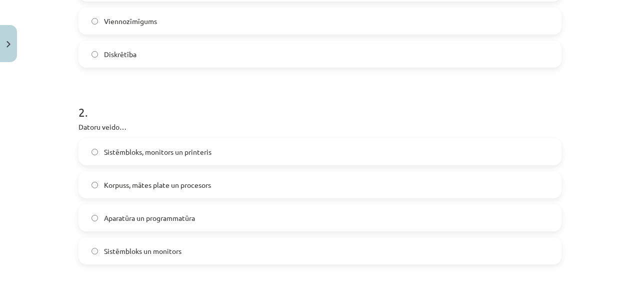
click at [131, 221] on span "Aparatūra un programmatūra" at bounding box center [149, 218] width 91 height 11
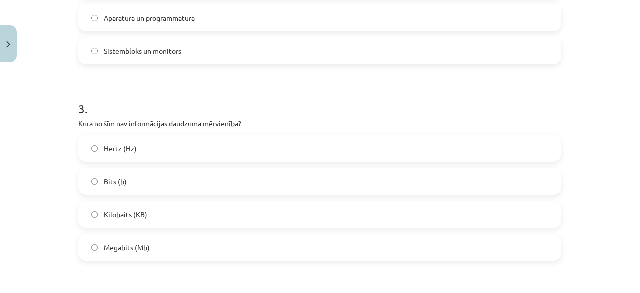
scroll to position [525, 0]
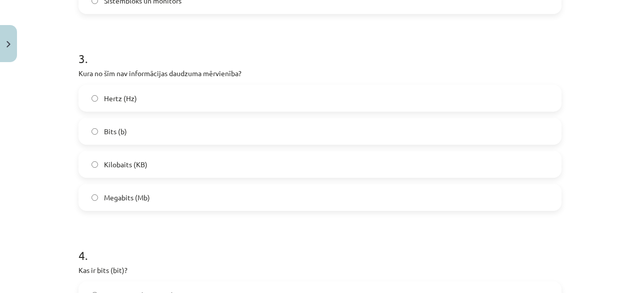
click at [146, 96] on label "Hertz (Hz)" at bounding box center [320, 98] width 481 height 25
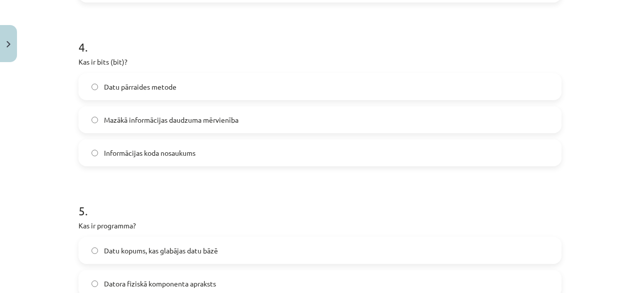
scroll to position [725, 0]
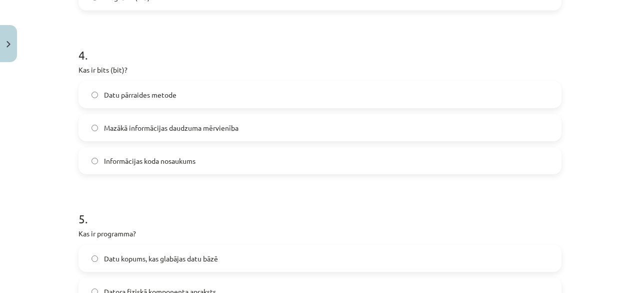
click at [144, 130] on span "Mazākā informācijas daudzuma mērvienība" at bounding box center [171, 128] width 135 height 11
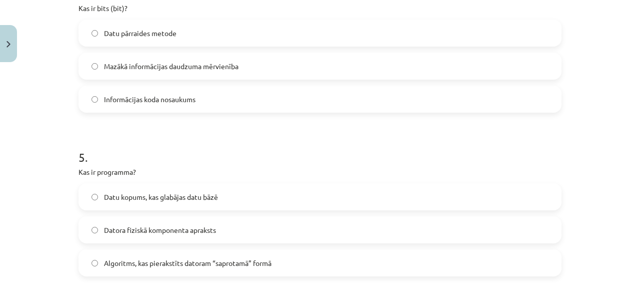
scroll to position [825, 0]
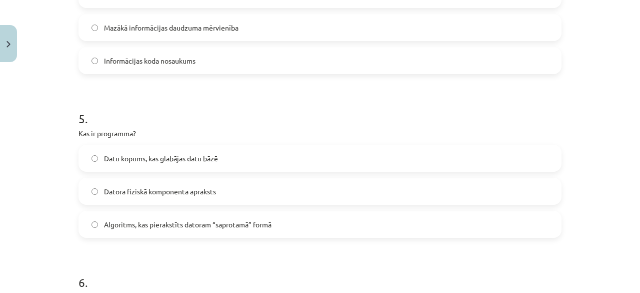
click at [230, 158] on label "Datu kopums, kas glabājas datu bāzē" at bounding box center [320, 158] width 481 height 25
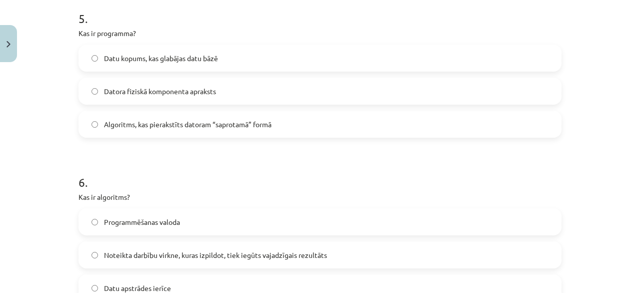
scroll to position [975, 0]
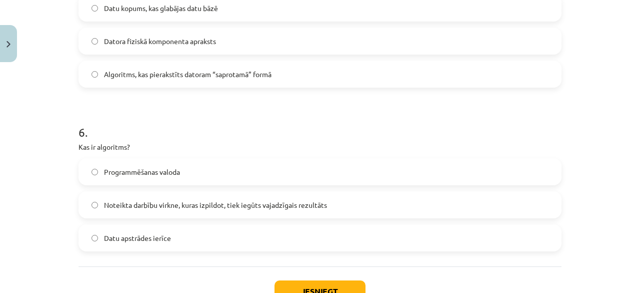
click at [139, 208] on span "Noteikta darbību virkne, kuras izpildot, tiek iegūts vajadzīgais rezultāts" at bounding box center [215, 205] width 223 height 11
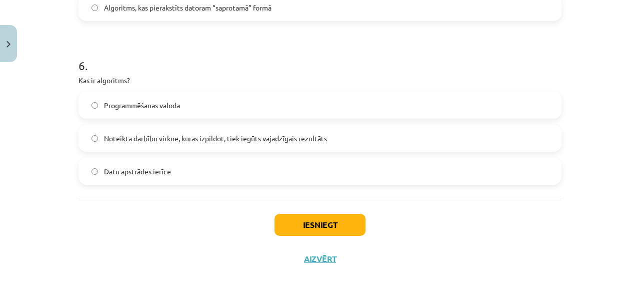
scroll to position [1049, 0]
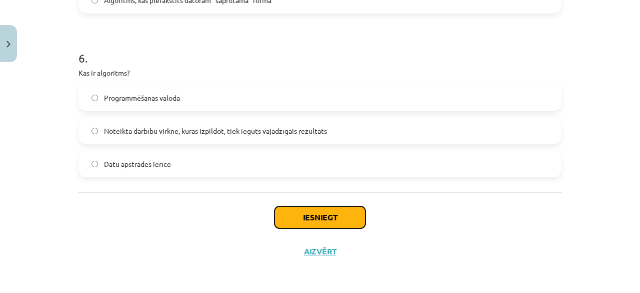
click at [322, 212] on button "Iesniegt" at bounding box center [320, 217] width 91 height 22
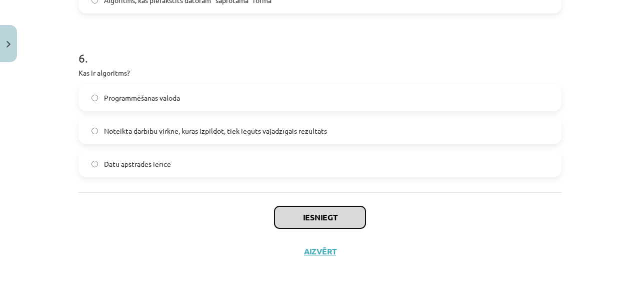
click at [330, 216] on button "Iesniegt" at bounding box center [320, 217] width 91 height 22
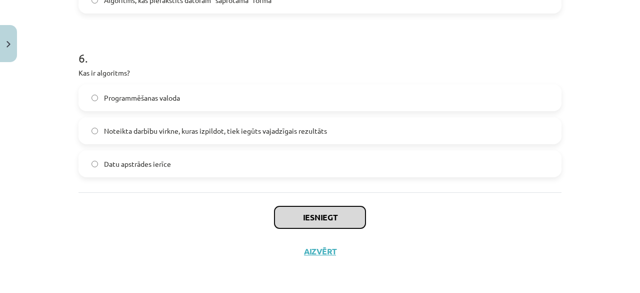
click at [330, 216] on button "Iesniegt" at bounding box center [320, 217] width 91 height 22
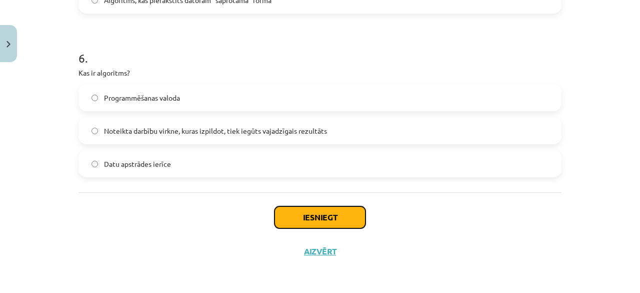
click at [329, 221] on button "Iesniegt" at bounding box center [320, 217] width 91 height 22
click at [324, 211] on button "Iesniegt" at bounding box center [320, 217] width 91 height 22
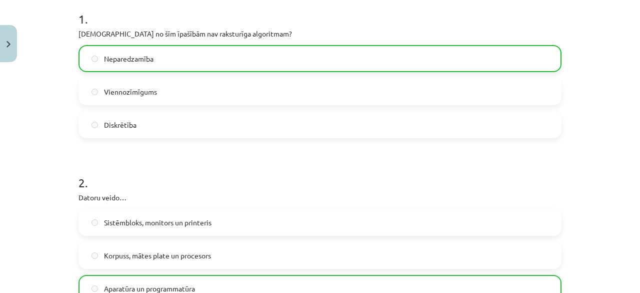
scroll to position [199, 0]
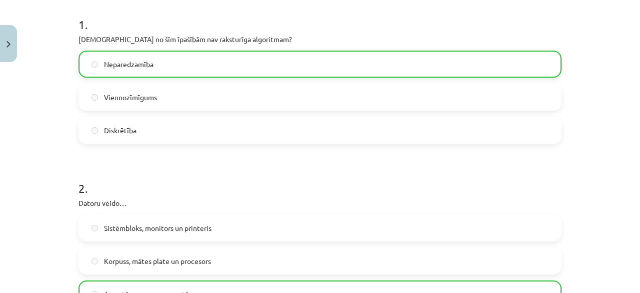
drag, startPoint x: 115, startPoint y: 173, endPoint x: 20, endPoint y: 166, distance: 95.8
click at [35, 176] on div "Mācību tēma: Datorikas - 10. klases 1. ieskaites mācību materiāls #2 1. tēma – …" at bounding box center [320, 146] width 640 height 293
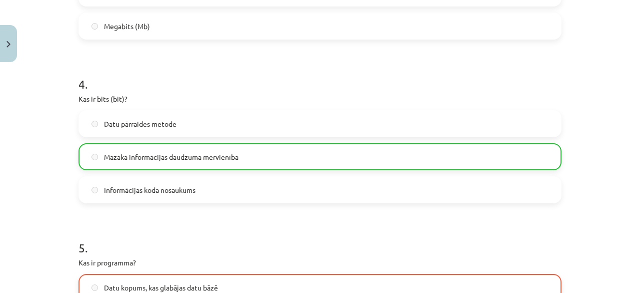
scroll to position [1080, 0]
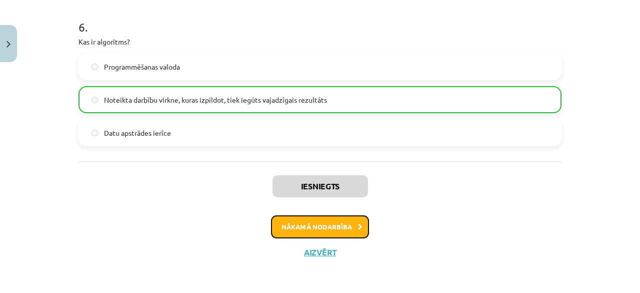
click at [334, 223] on button "Nākamā nodarbība" at bounding box center [320, 226] width 98 height 23
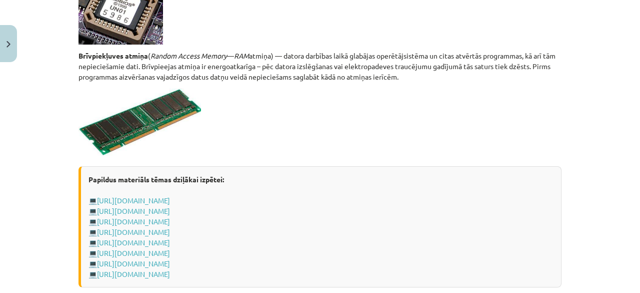
scroll to position [1848, 0]
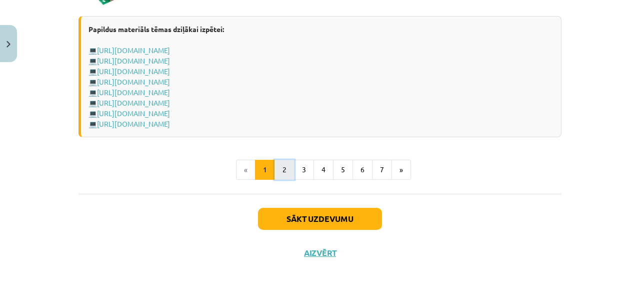
click at [275, 166] on button "2" at bounding box center [285, 170] width 20 height 20
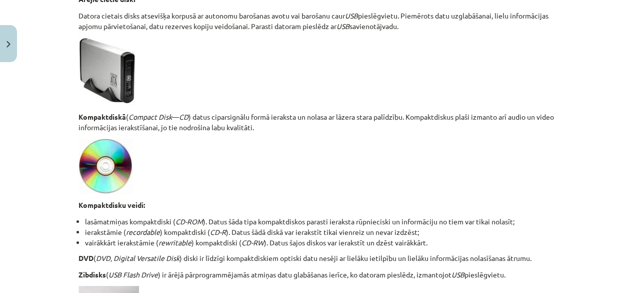
scroll to position [529, 0]
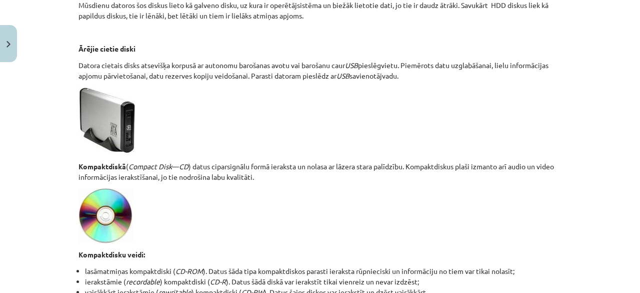
click at [126, 115] on img at bounding box center [108, 121] width 59 height 68
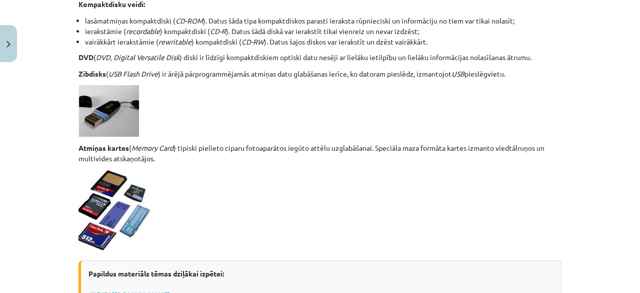
scroll to position [829, 0]
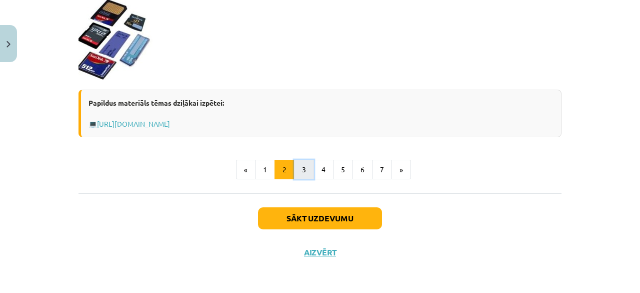
click at [298, 171] on button "3" at bounding box center [304, 170] width 20 height 20
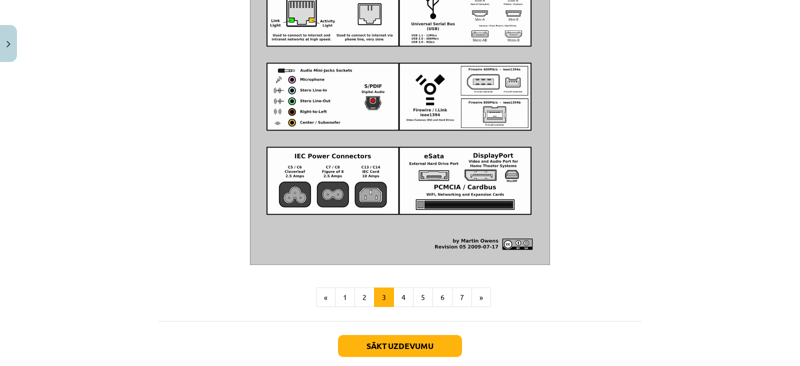
scroll to position [1172, 0]
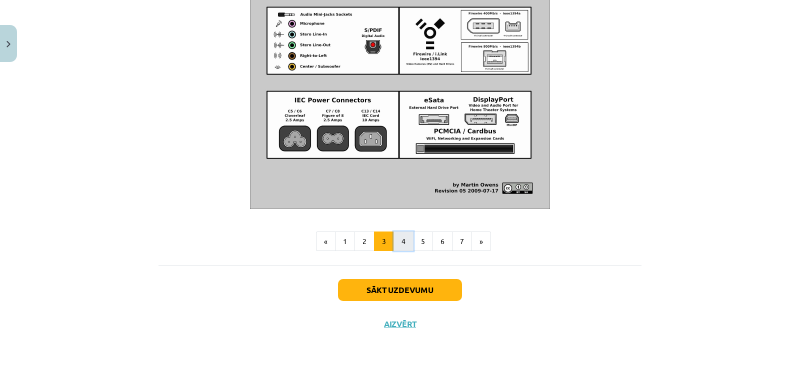
click at [406, 235] on button "4" at bounding box center [404, 242] width 20 height 20
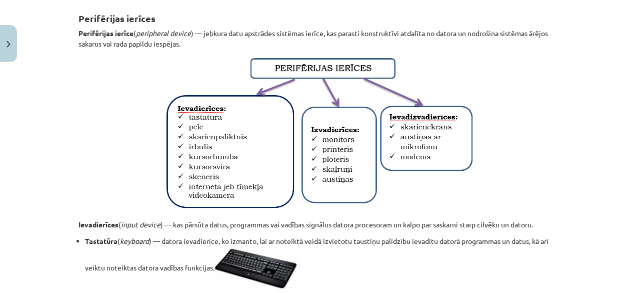
scroll to position [184, 0]
click at [545, 128] on p at bounding box center [320, 134] width 483 height 158
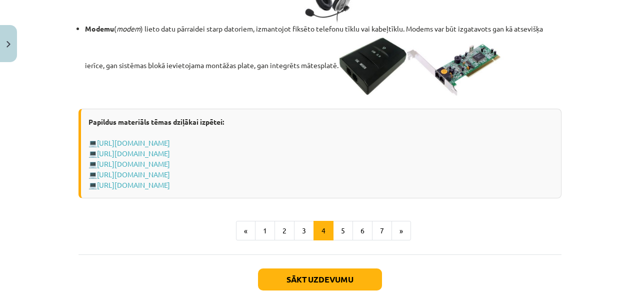
scroll to position [1879, 0]
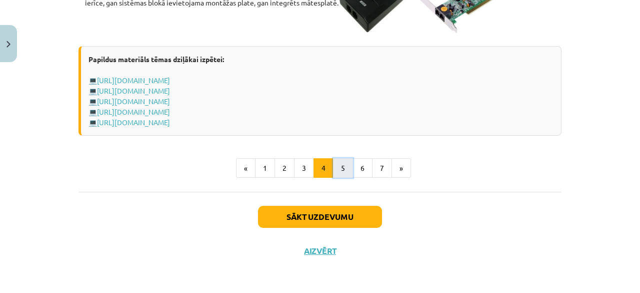
click at [344, 169] on button "5" at bounding box center [343, 168] width 20 height 20
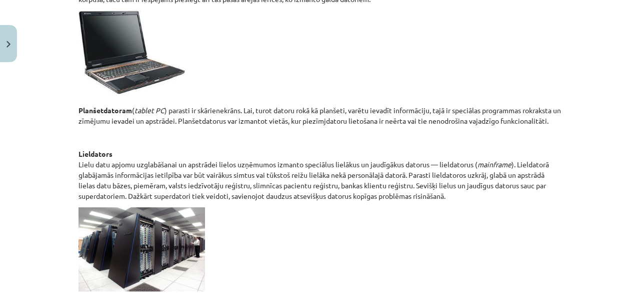
scroll to position [506, 0]
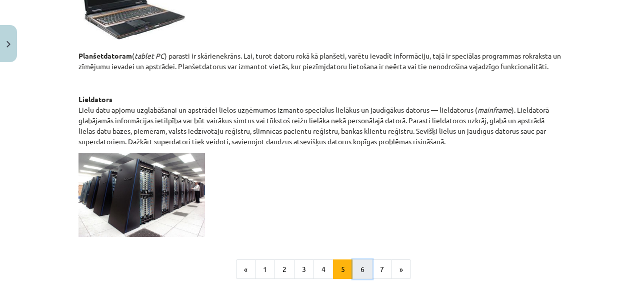
click at [355, 266] on button "6" at bounding box center [363, 269] width 20 height 20
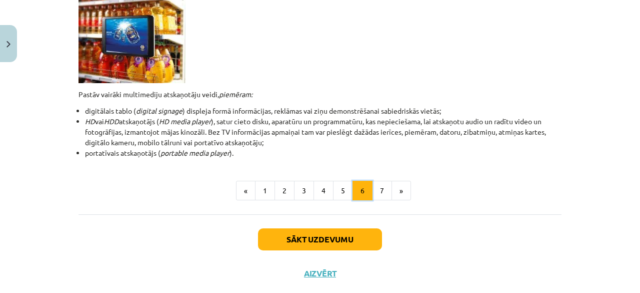
scroll to position [373, 0]
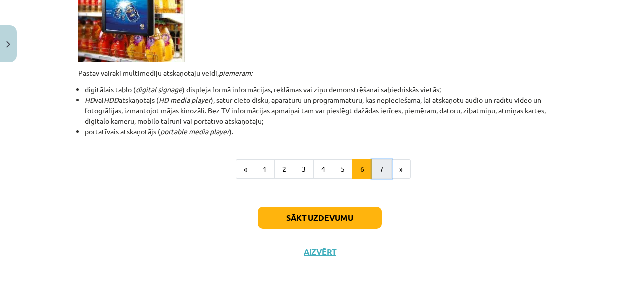
click at [372, 171] on button "7" at bounding box center [382, 169] width 20 height 20
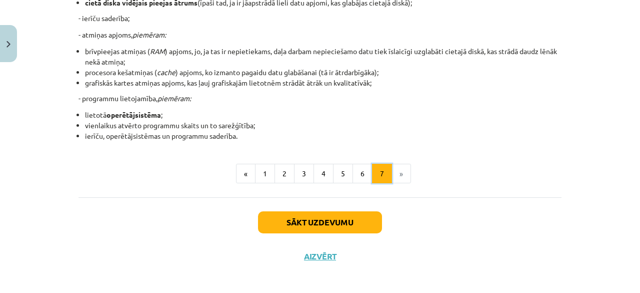
scroll to position [289, 0]
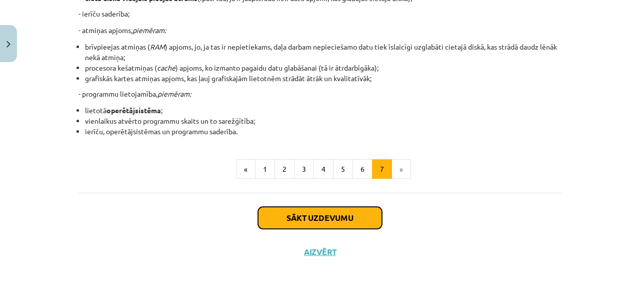
click at [325, 219] on button "Sākt uzdevumu" at bounding box center [320, 218] width 124 height 22
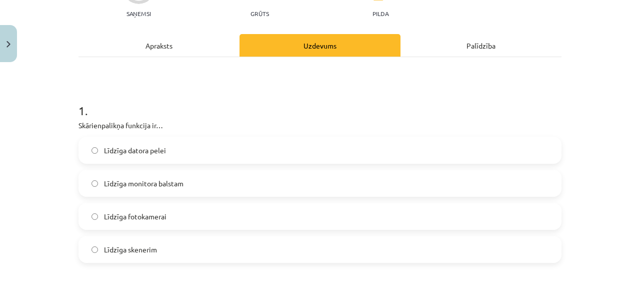
scroll to position [125, 0]
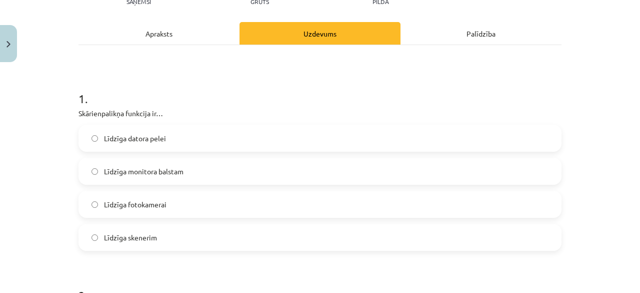
click at [165, 142] on label "Līdzīga datora pelei" at bounding box center [320, 138] width 481 height 25
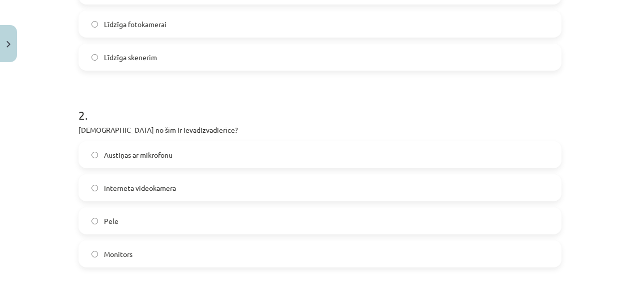
scroll to position [325, 0]
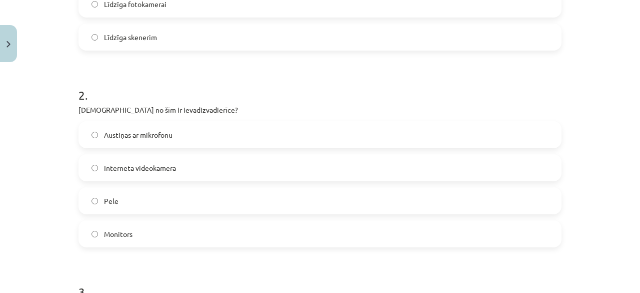
click at [163, 136] on span "Austiņas ar mikrofonu" at bounding box center [138, 135] width 69 height 11
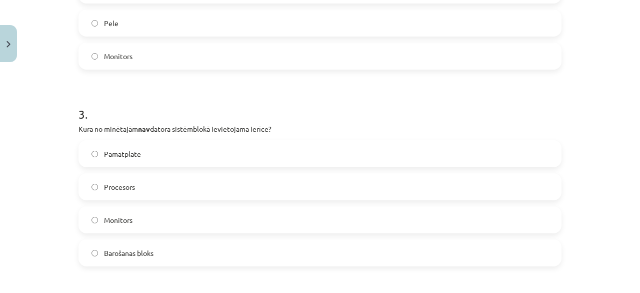
scroll to position [525, 0]
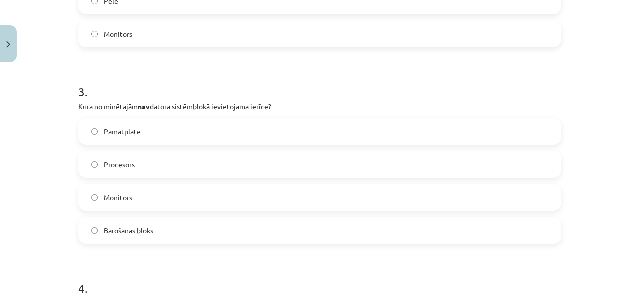
click at [121, 202] on span "Monitors" at bounding box center [118, 197] width 29 height 11
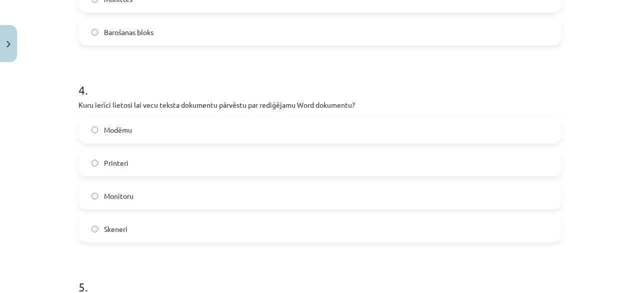
scroll to position [775, 0]
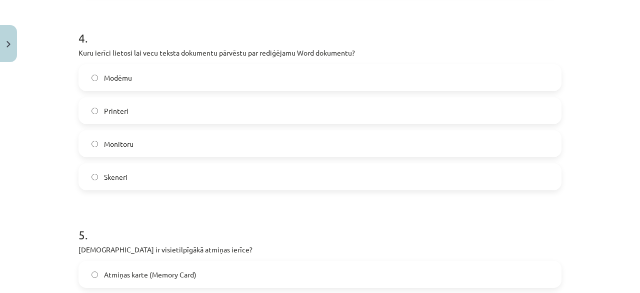
click at [118, 176] on span "Skeneri" at bounding box center [116, 177] width 24 height 11
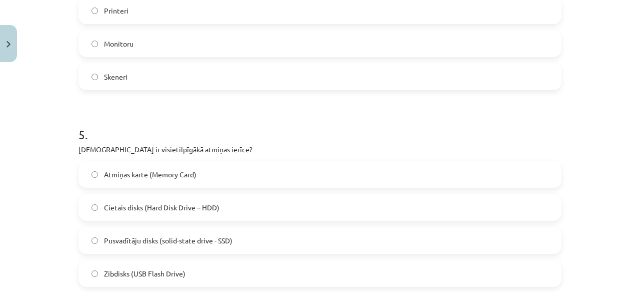
scroll to position [925, 0]
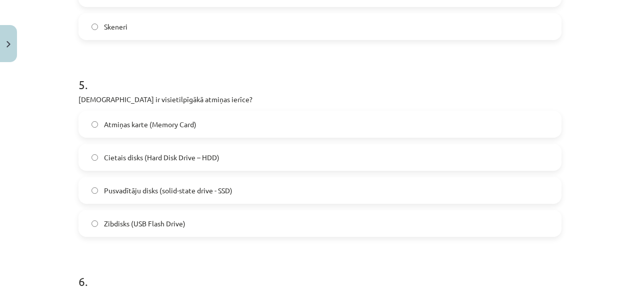
click at [138, 153] on span "Cietais disks (Hard Disk Drive – HDD)" at bounding box center [162, 157] width 116 height 11
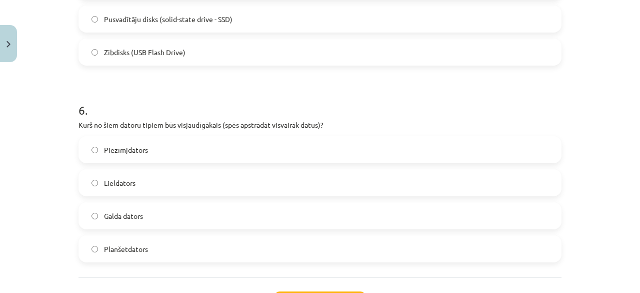
scroll to position [1125, 0]
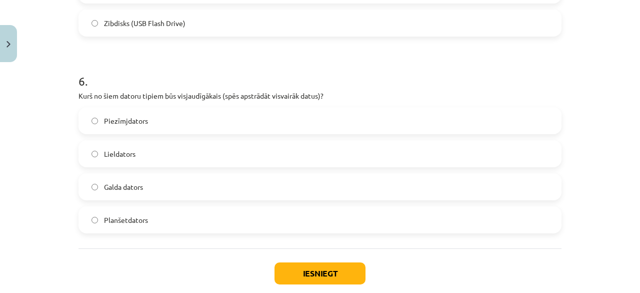
click at [111, 157] on span "Lieldators" at bounding box center [120, 154] width 32 height 11
click at [303, 267] on button "Iesniegt" at bounding box center [320, 273] width 91 height 22
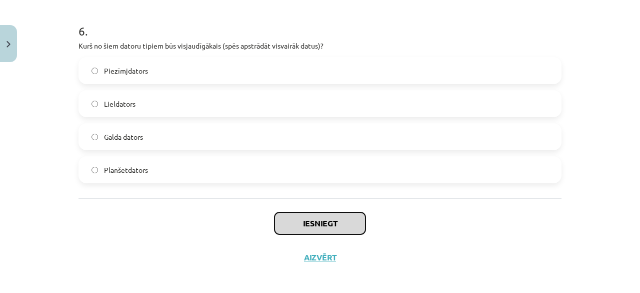
click at [340, 218] on button "Iesniegt" at bounding box center [320, 223] width 91 height 22
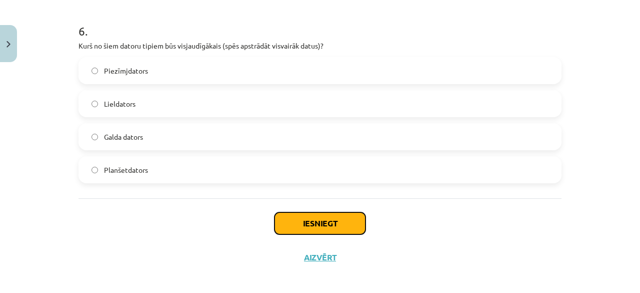
click at [340, 218] on button "Iesniegt" at bounding box center [320, 223] width 91 height 22
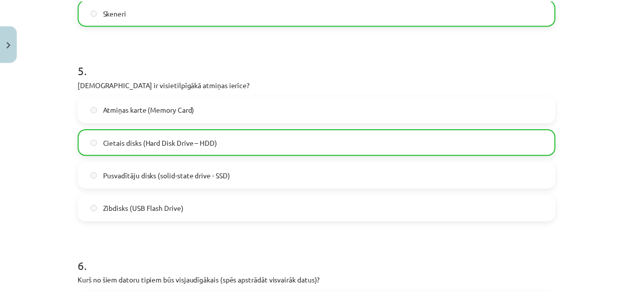
scroll to position [1212, 0]
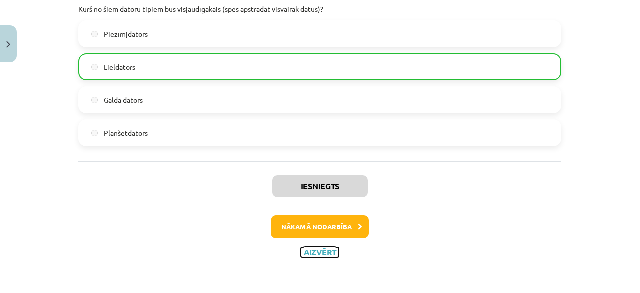
click at [318, 253] on button "Aizvērt" at bounding box center [320, 252] width 38 height 10
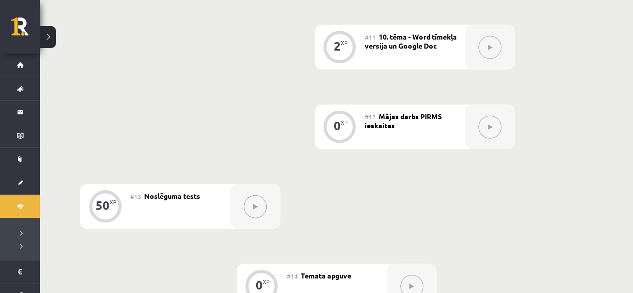
scroll to position [1150, 0]
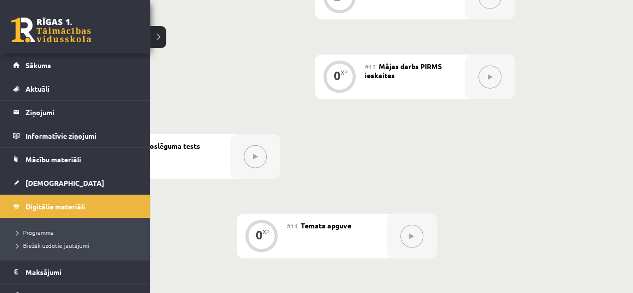
click at [32, 22] on link at bounding box center [51, 30] width 80 height 25
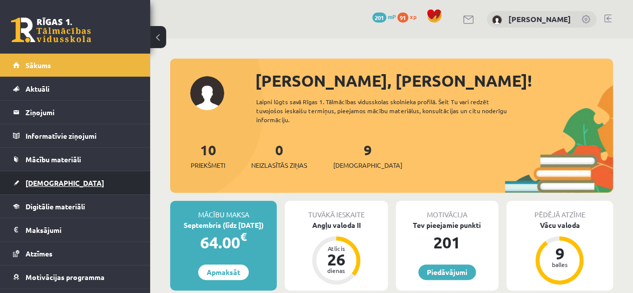
click at [87, 192] on link "[DEMOGRAPHIC_DATA]" at bounding box center [75, 182] width 125 height 23
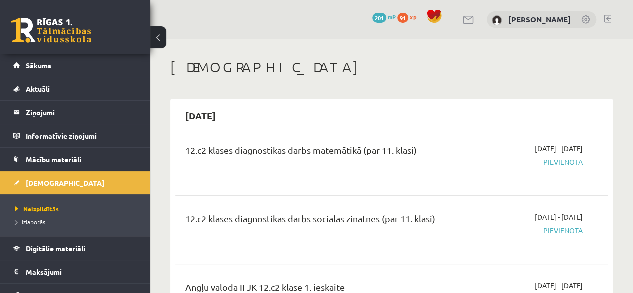
click at [39, 224] on span "Izlabotās" at bounding box center [30, 222] width 30 height 8
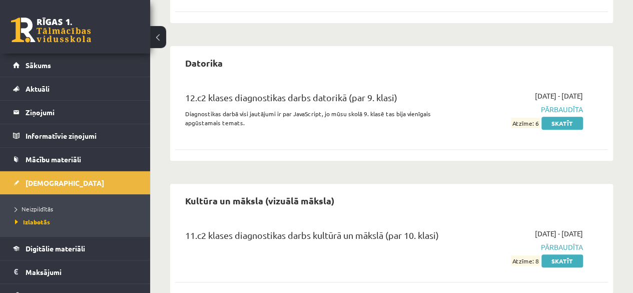
scroll to position [205, 0]
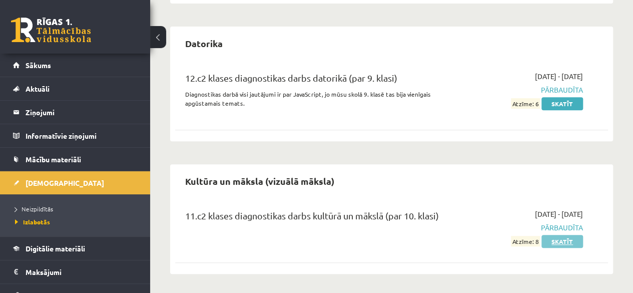
click at [570, 243] on link "Skatīt" at bounding box center [562, 241] width 42 height 13
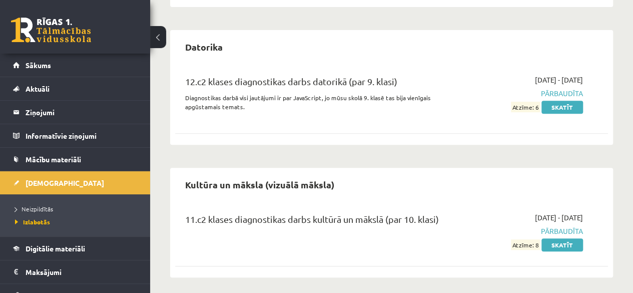
scroll to position [205, 0]
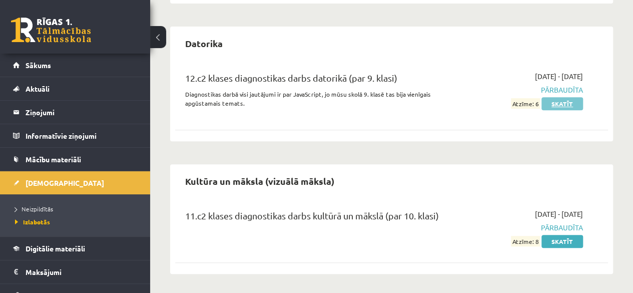
click at [548, 104] on link "Skatīt" at bounding box center [562, 103] width 42 height 13
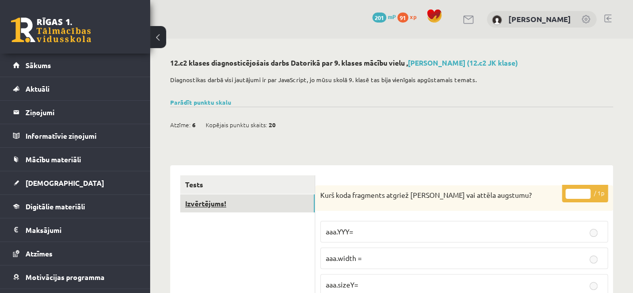
click at [245, 203] on link "Izvērtējums!" at bounding box center [247, 203] width 135 height 19
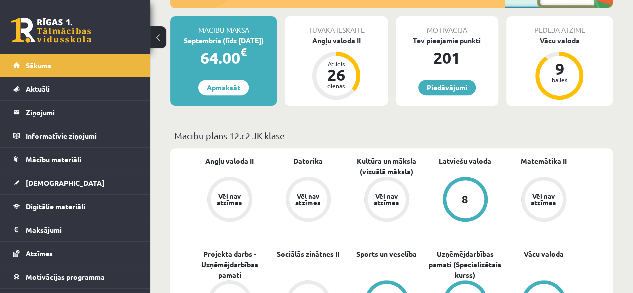
scroll to position [200, 0]
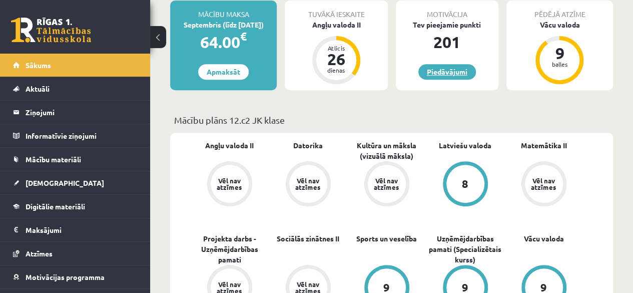
drag, startPoint x: 435, startPoint y: 88, endPoint x: 434, endPoint y: 77, distance: 11.0
click at [435, 88] on div "Motivācija Tev pieejamie punkti 201 Piedāvājumi" at bounding box center [447, 46] width 103 height 90
click at [434, 76] on link "Piedāvājumi" at bounding box center [447, 72] width 58 height 16
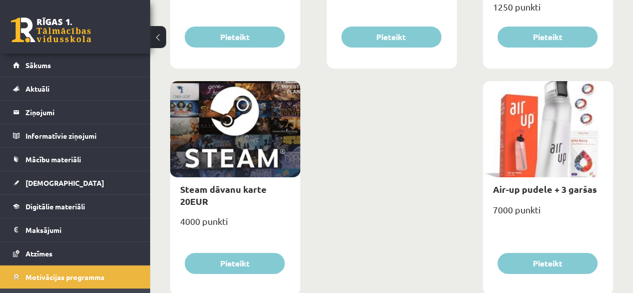
scroll to position [1696, 0]
